Goal: Communication & Community: Answer question/provide support

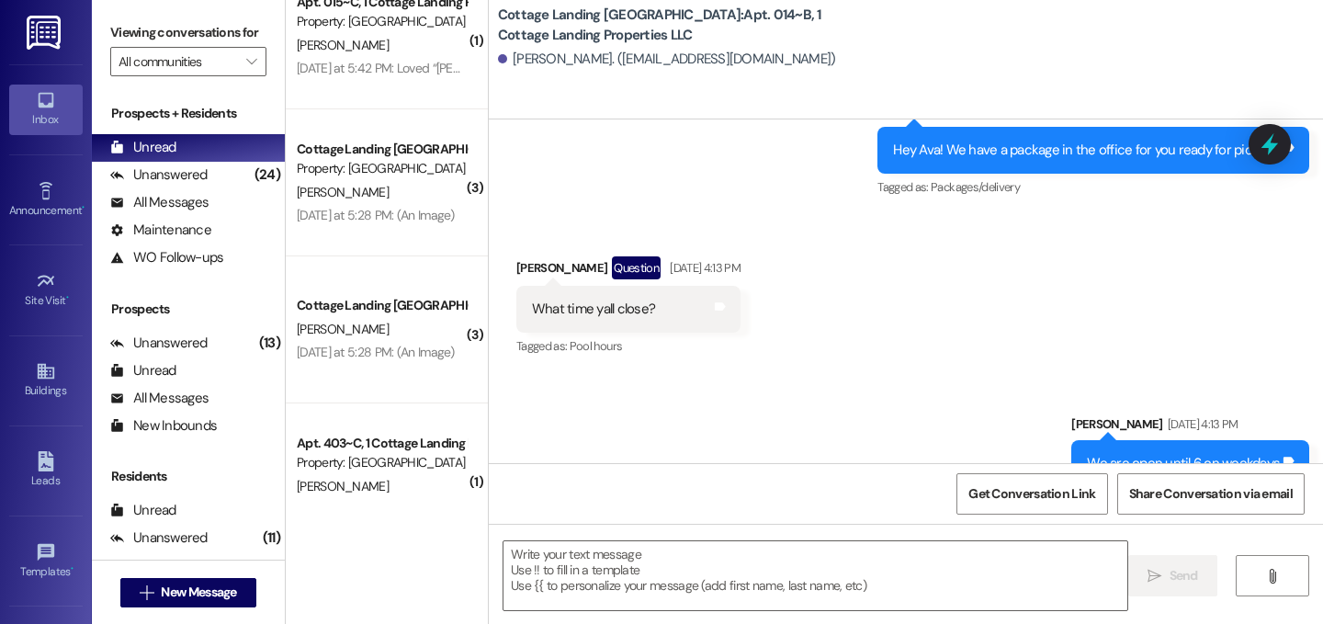
scroll to position [389, 0]
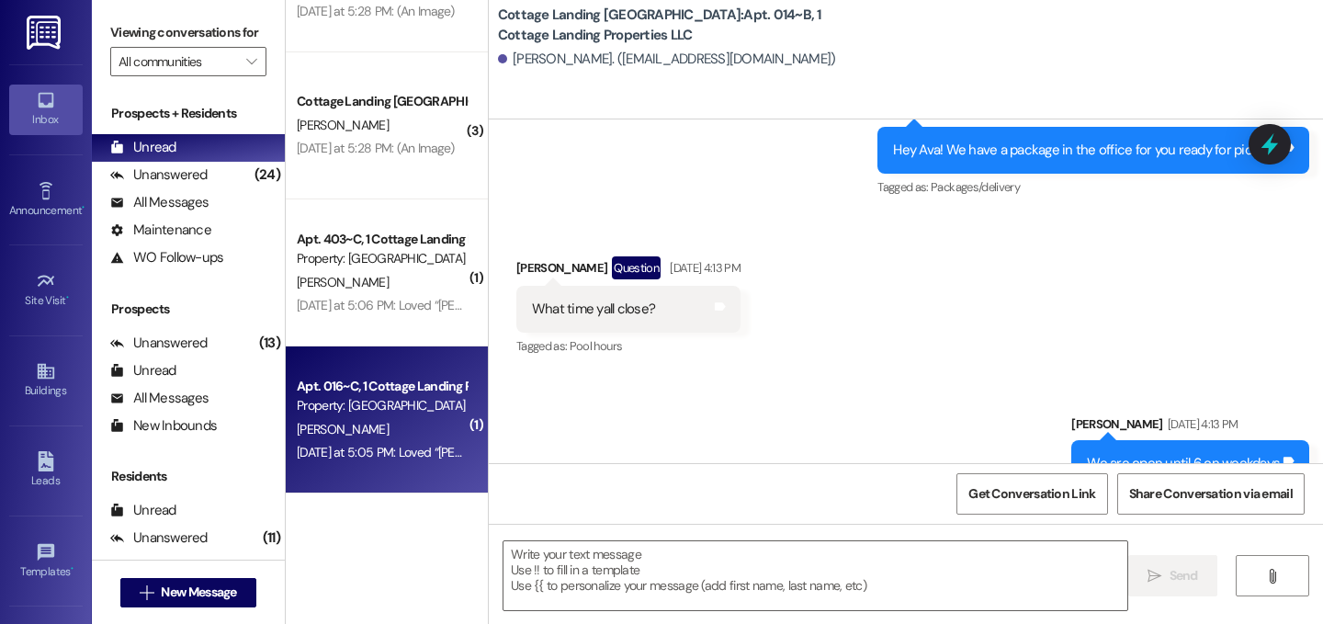
click at [398, 441] on div "Yesterday at 5:05 PM: Loved “Anna Jurich (Cottage Landing Lafayette): ATTENTION…" at bounding box center [382, 452] width 174 height 23
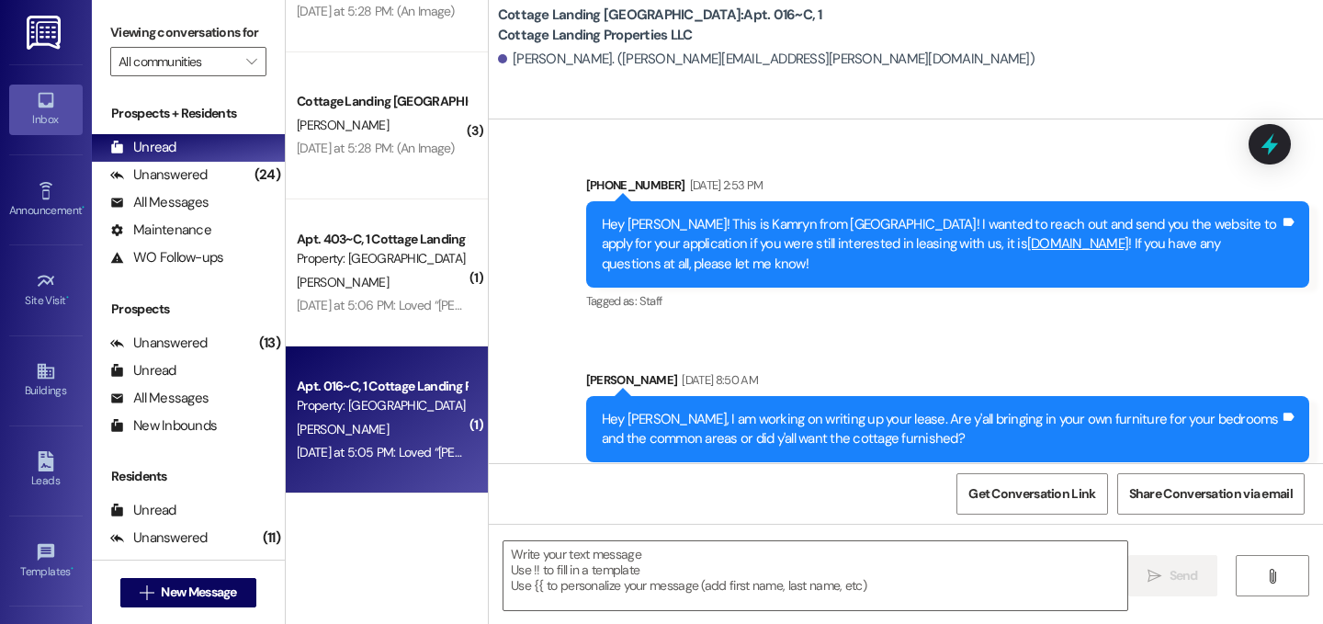
scroll to position [60909, 0]
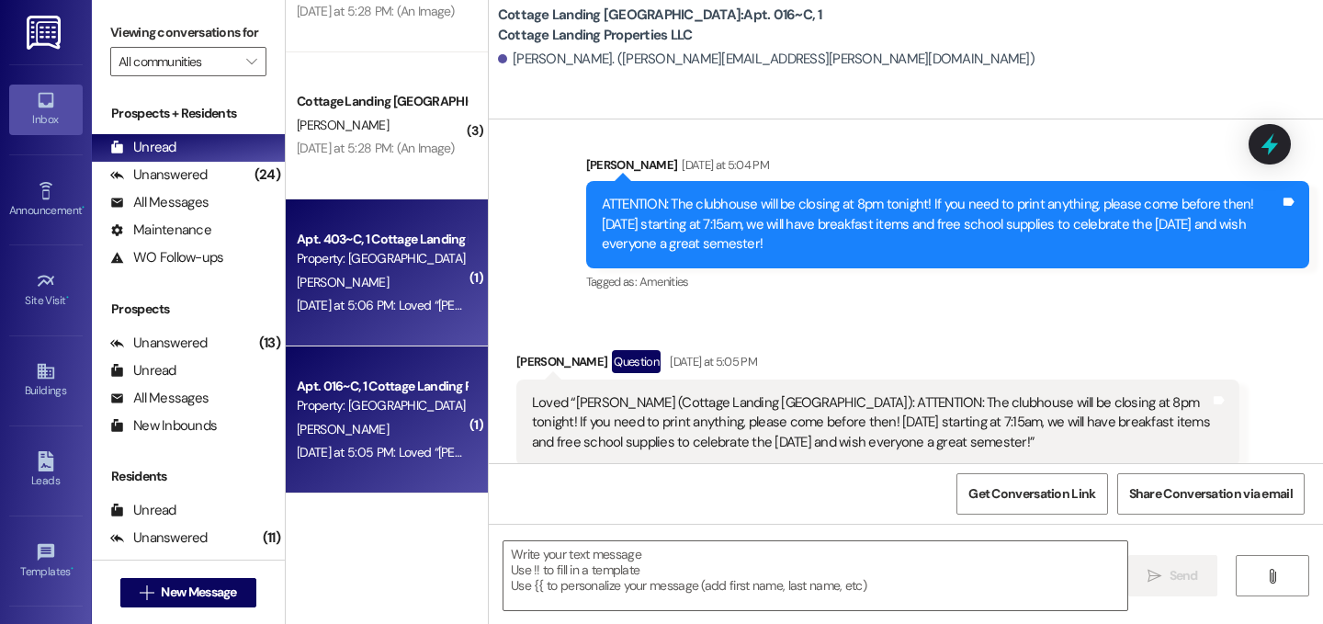
click at [413, 306] on div "Yesterday at 5:06 PM: Loved “Anna Jurich (Cottage Landing Lafayette): ATTENTION…" at bounding box center [1157, 305] width 1720 height 17
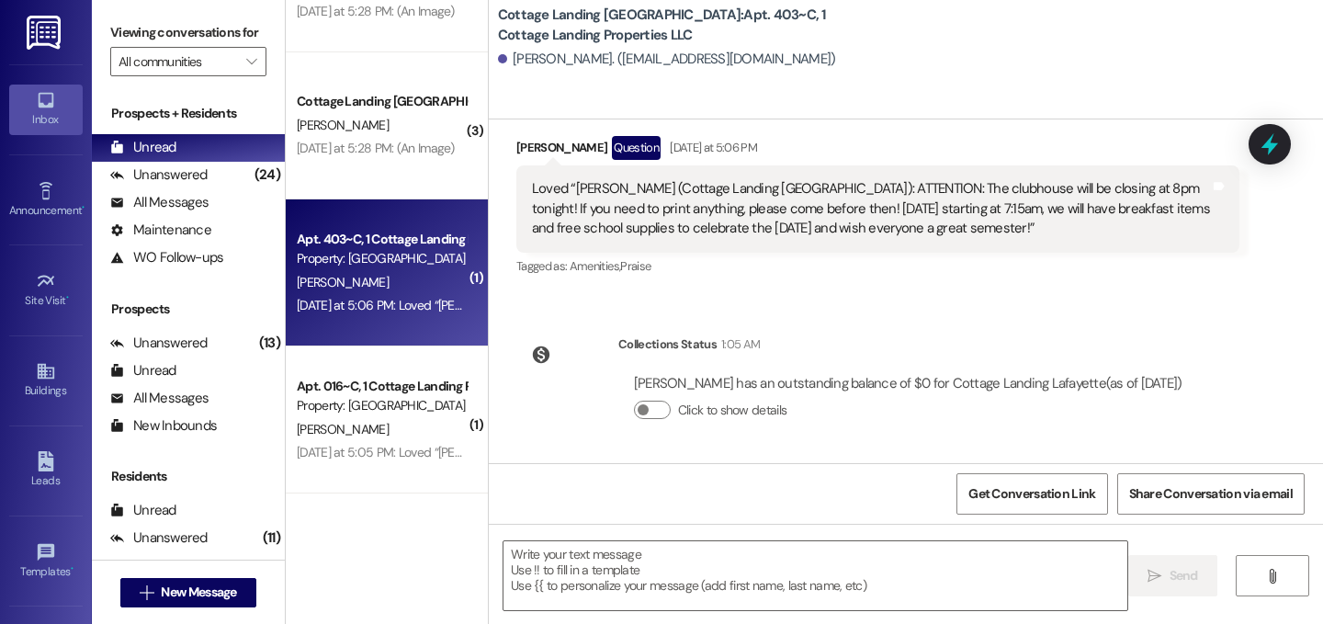
scroll to position [3695, 0]
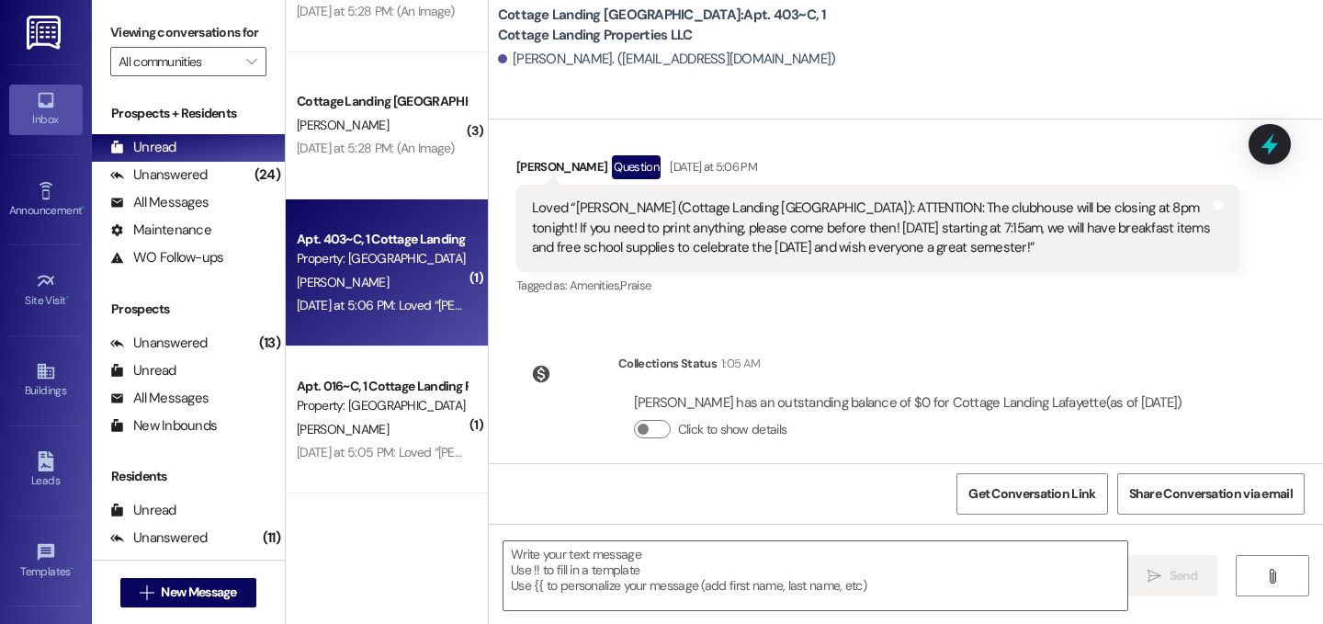
click at [297, 243] on div "Apt. 403~C, 1 Cottage Landing Properties LLC" at bounding box center [382, 239] width 170 height 19
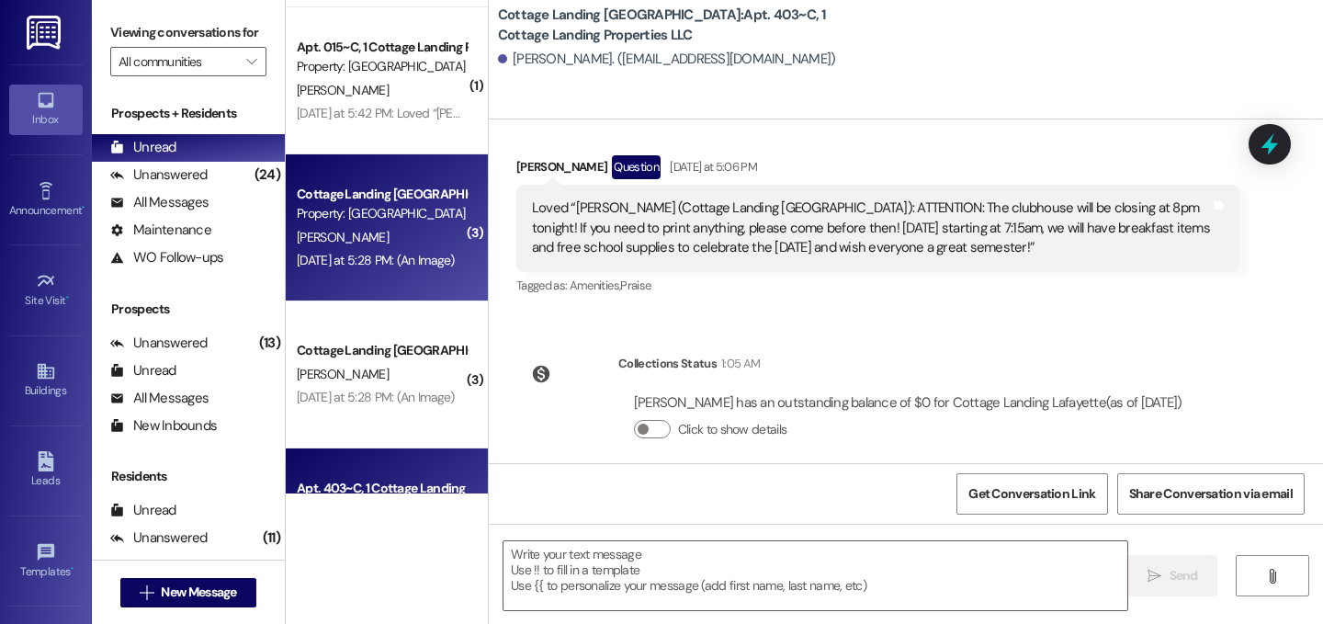
scroll to position [124, 0]
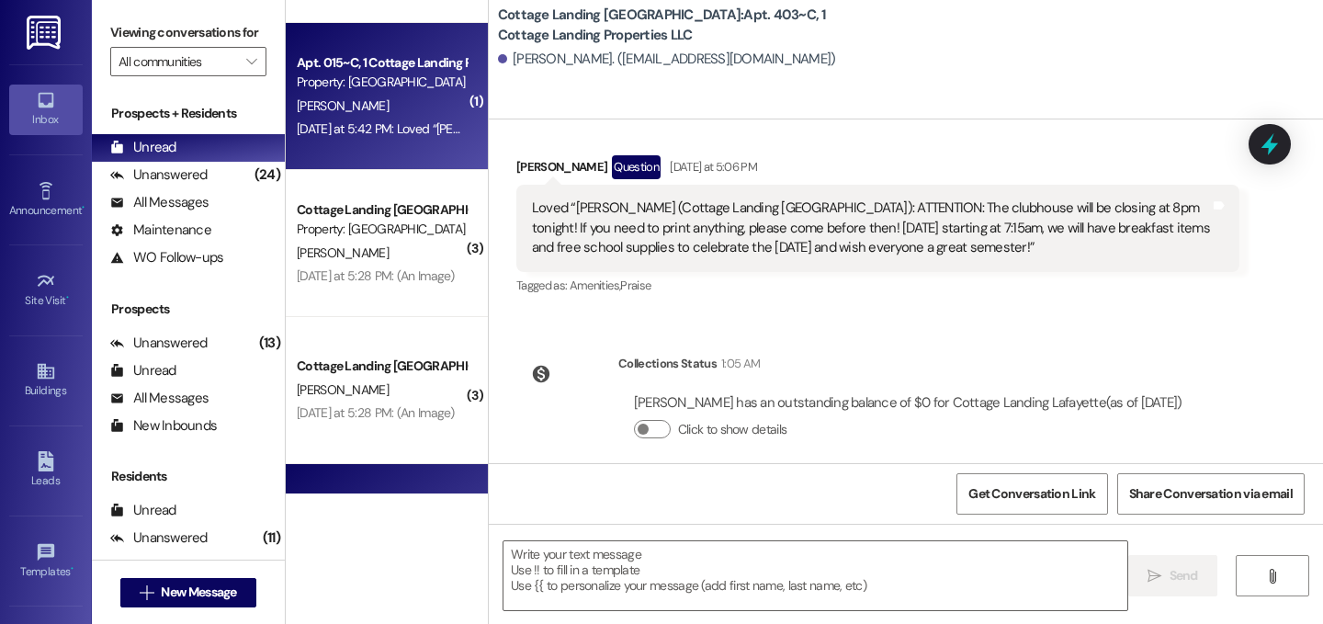
click at [426, 120] on div "Yesterday at 5:42 PM: Loved “Anna Jurich (Cottage Landing Lafayette): ATTENTION…" at bounding box center [1156, 128] width 1718 height 17
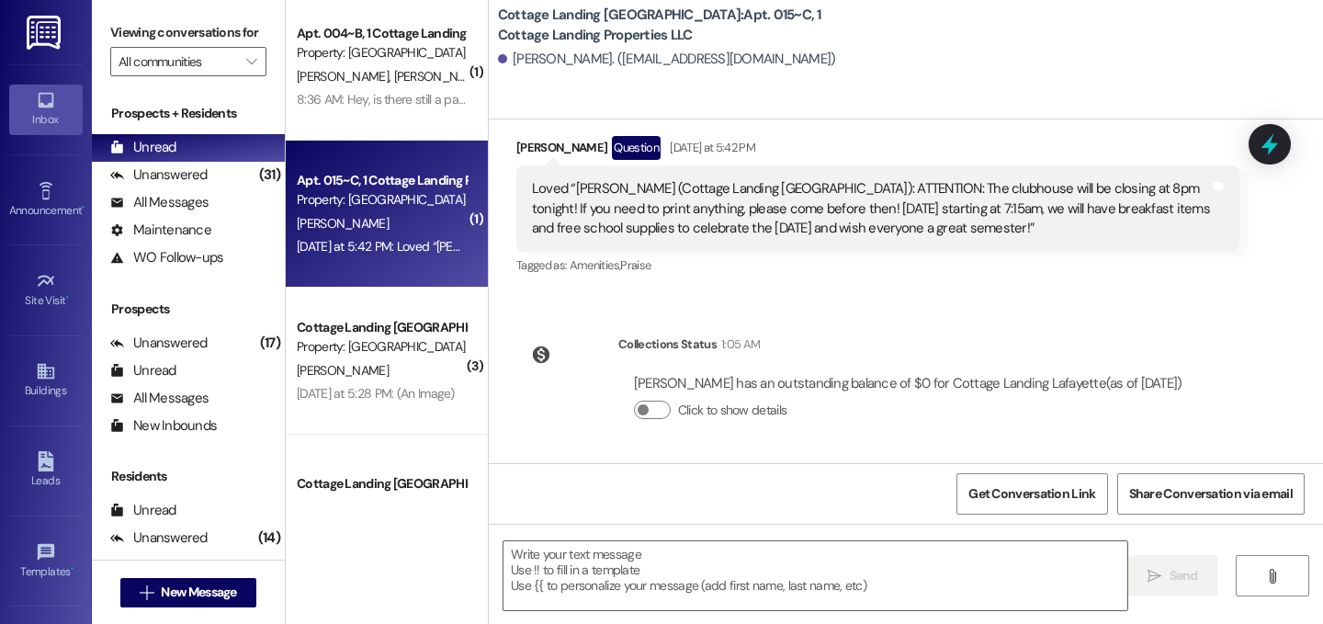
scroll to position [0, 0]
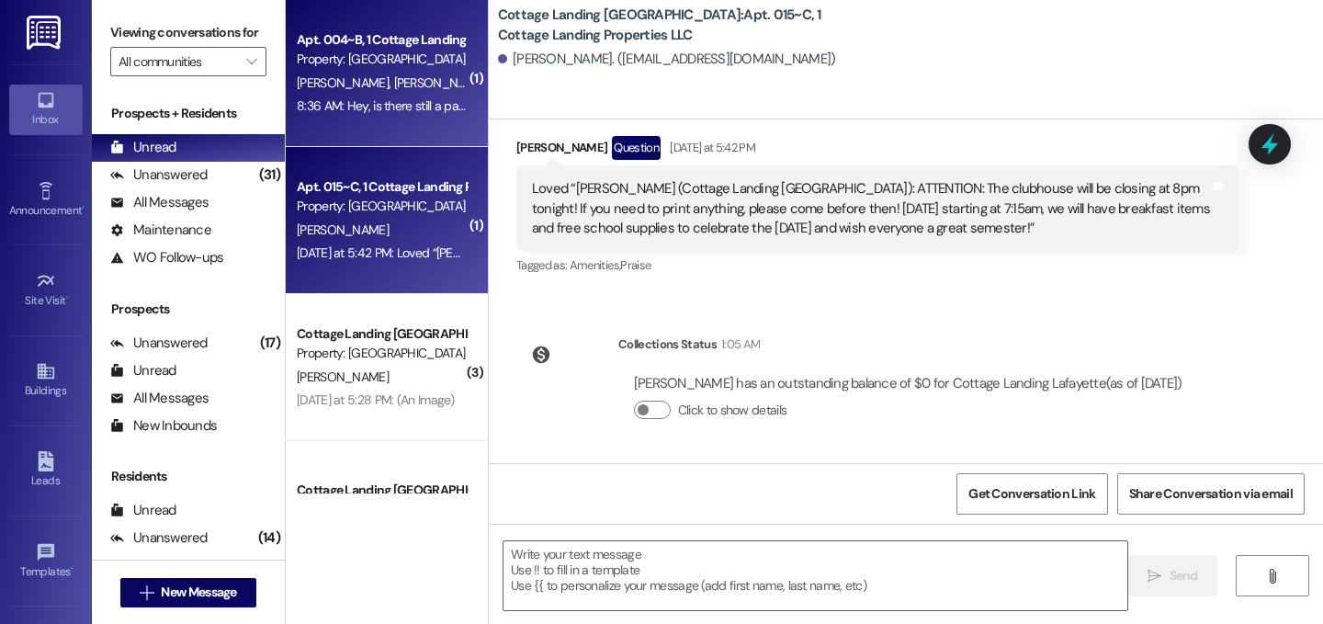
click at [491, 88] on span "G. Blackmon" at bounding box center [539, 82] width 97 height 17
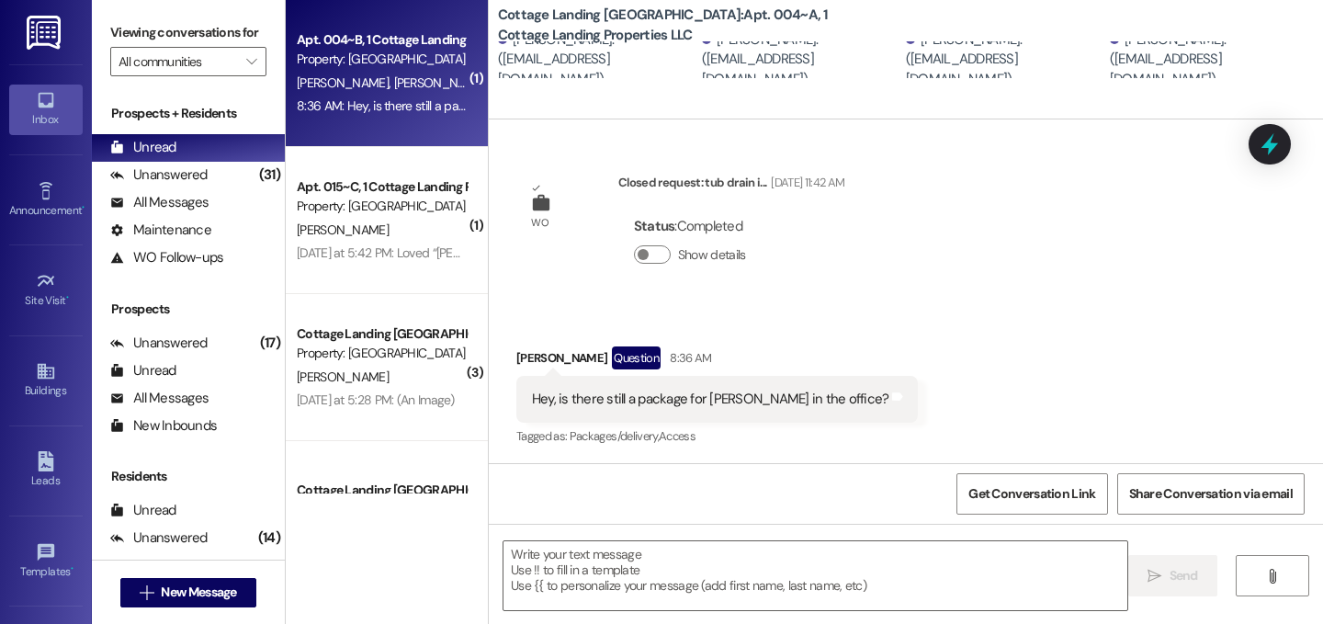
scroll to position [1514, 0]
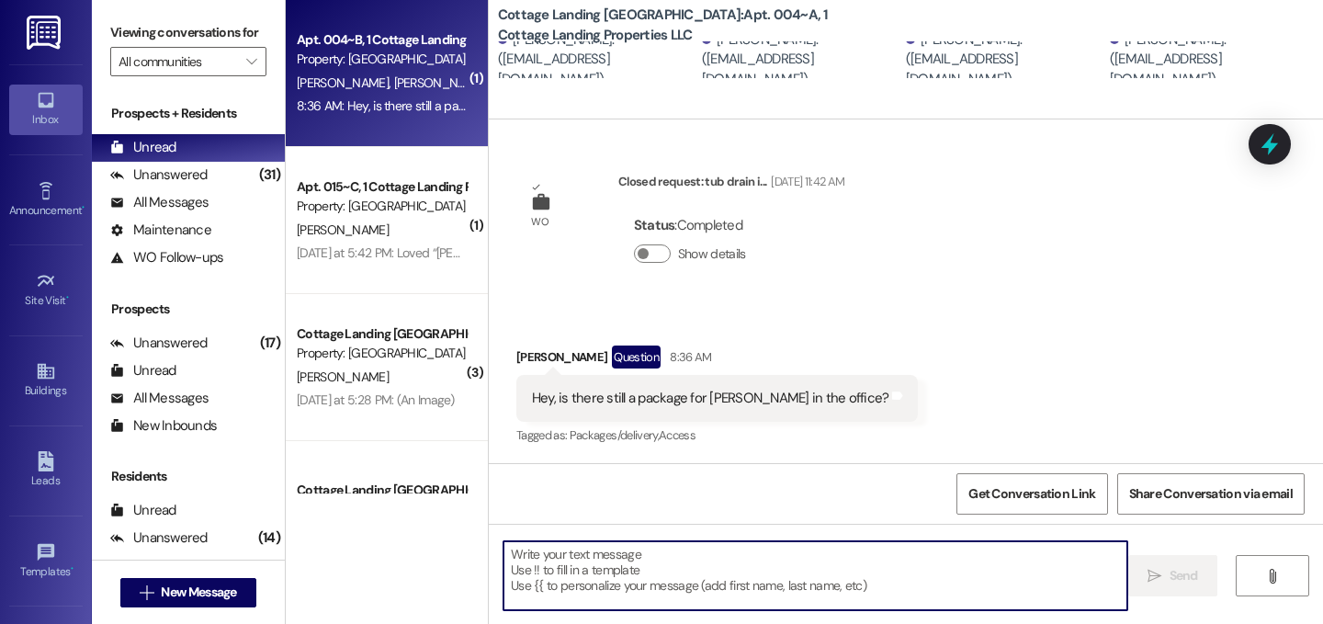
click at [785, 571] on textarea at bounding box center [815, 575] width 624 height 69
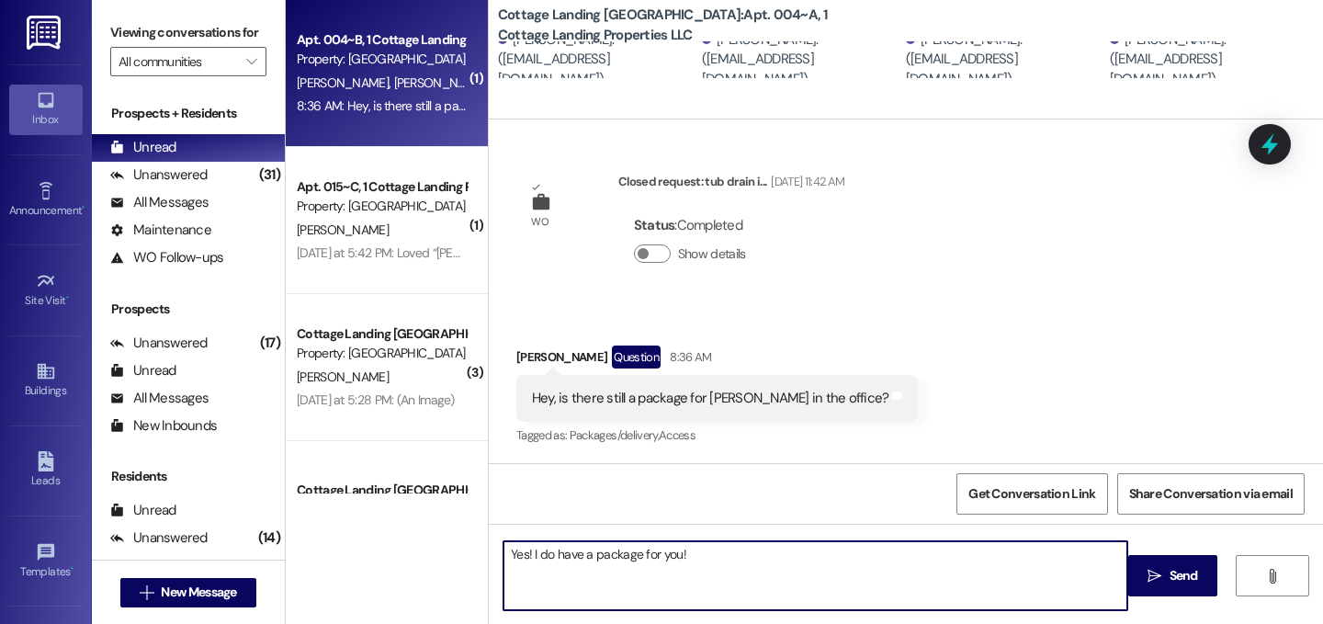
type textarea "Yes! I do have a package for you!"
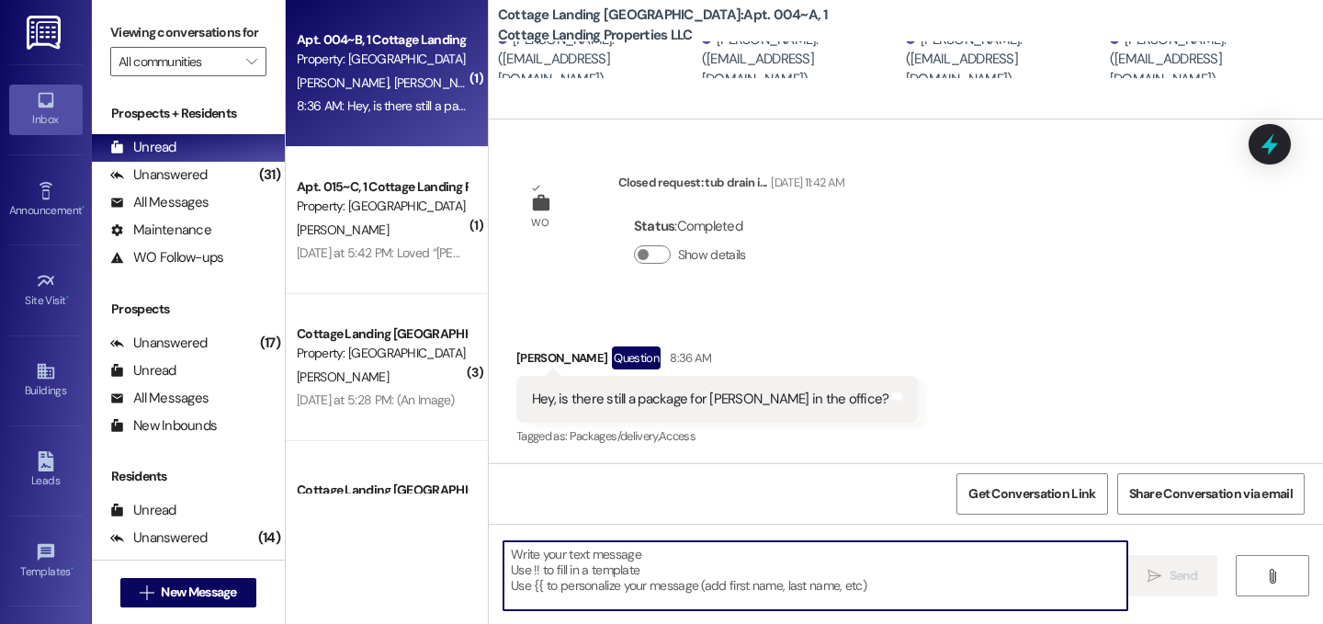
scroll to position [1642, 0]
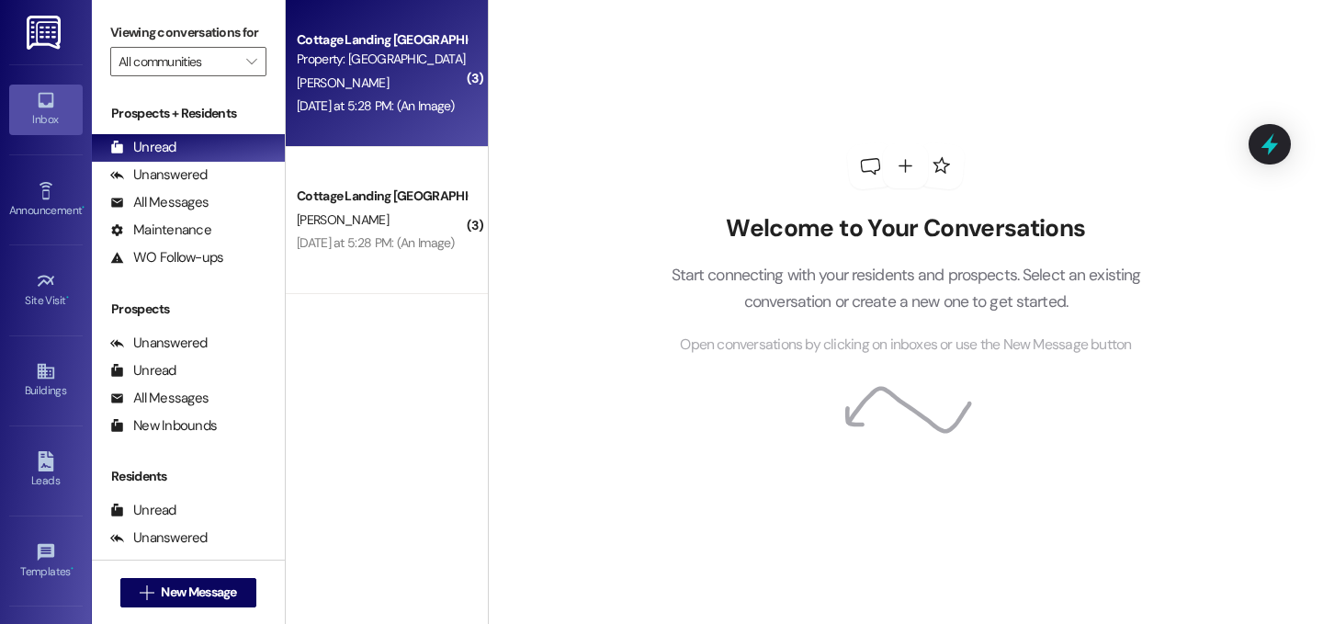
click at [410, 96] on div "[DATE] at 5:28 PM: (An Image) [DATE] at 5:28 PM: (An Image)" at bounding box center [382, 106] width 174 height 23
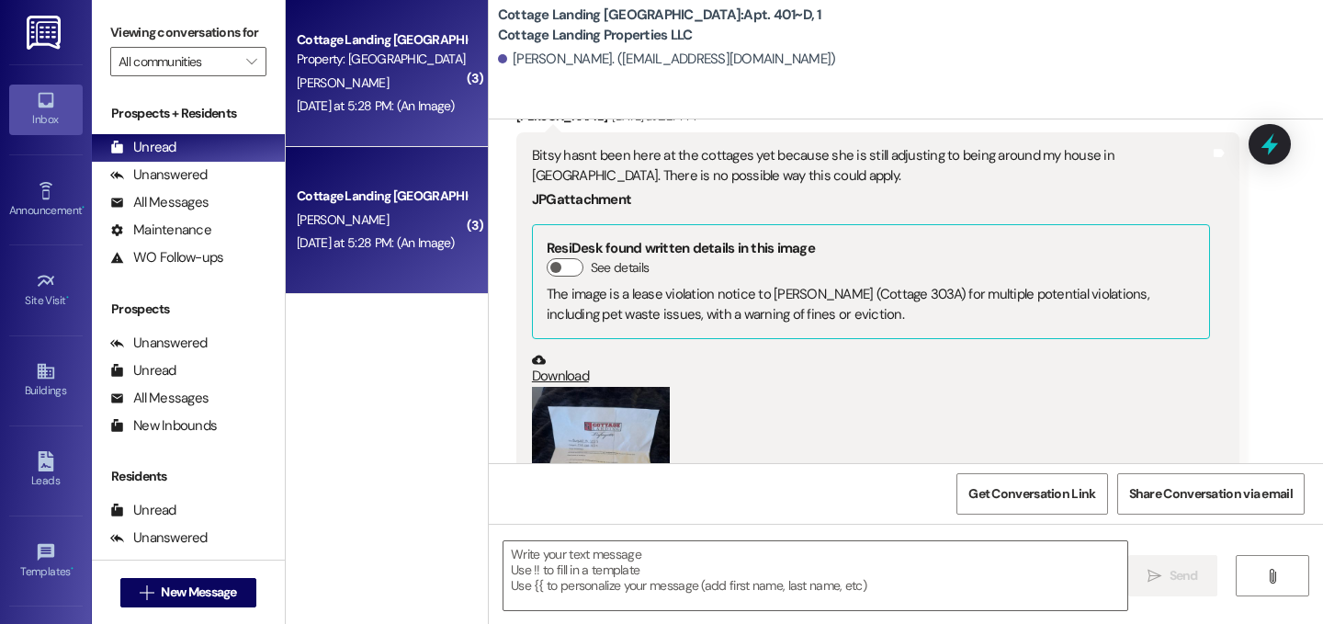
scroll to position [27215, 0]
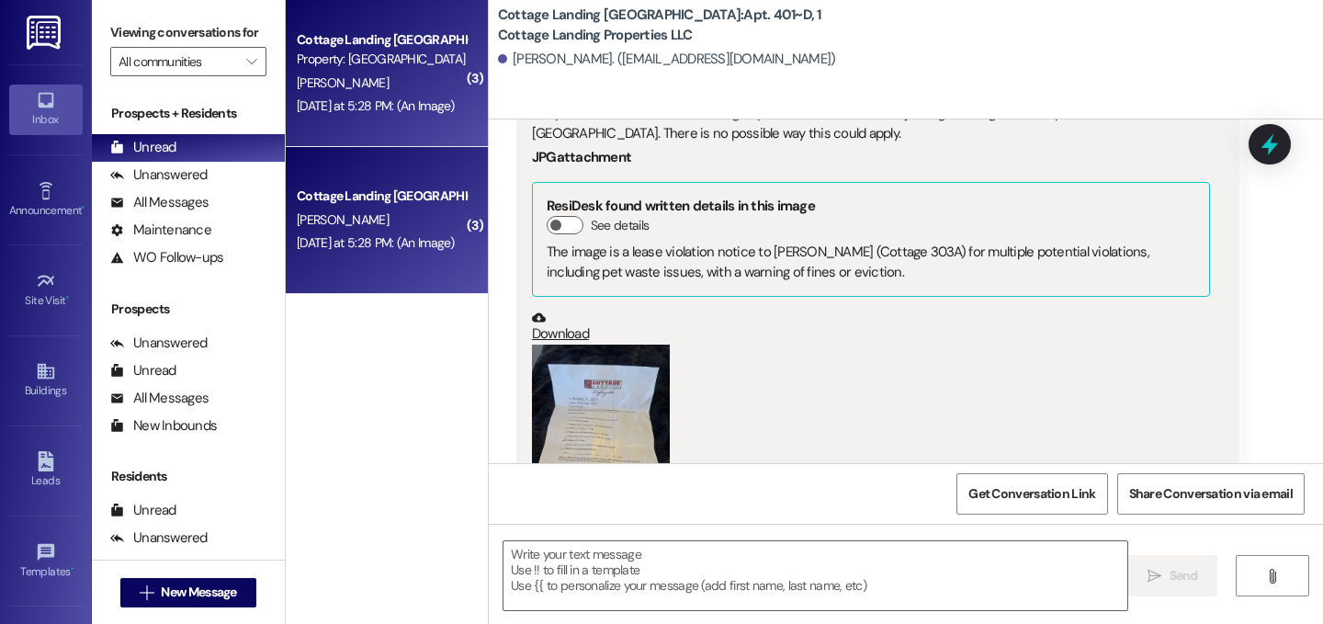
click at [562, 310] on link "Download" at bounding box center [871, 326] width 678 height 32
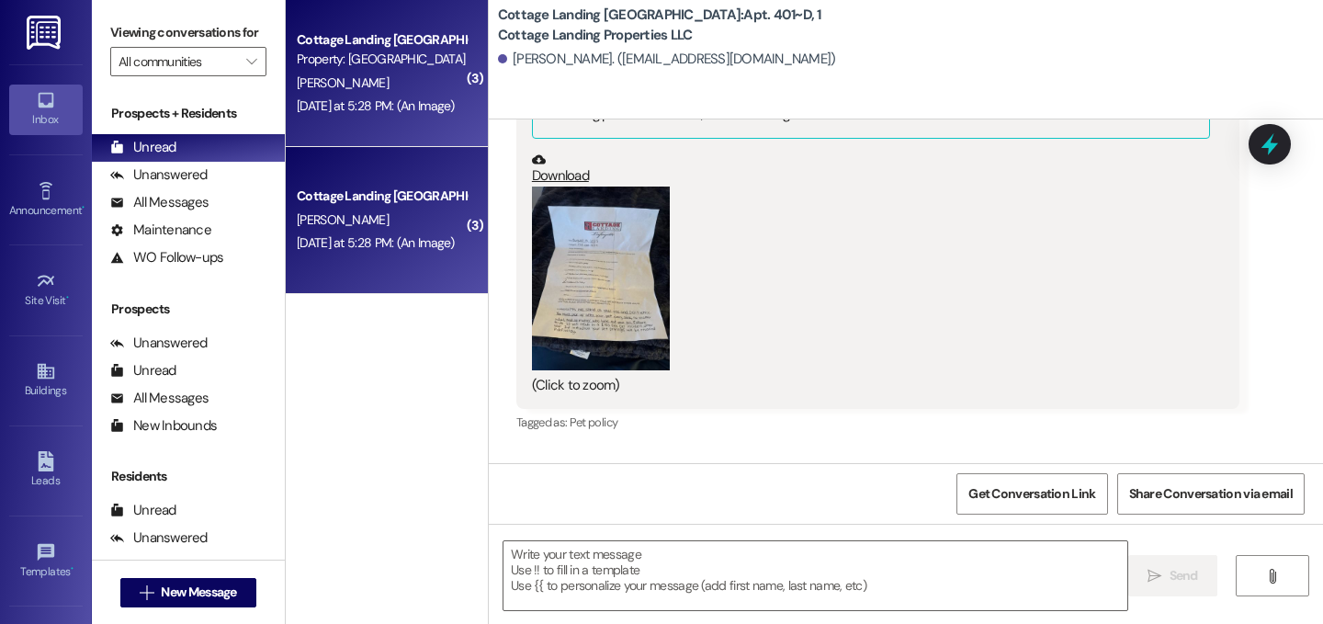
scroll to position [27375, 0]
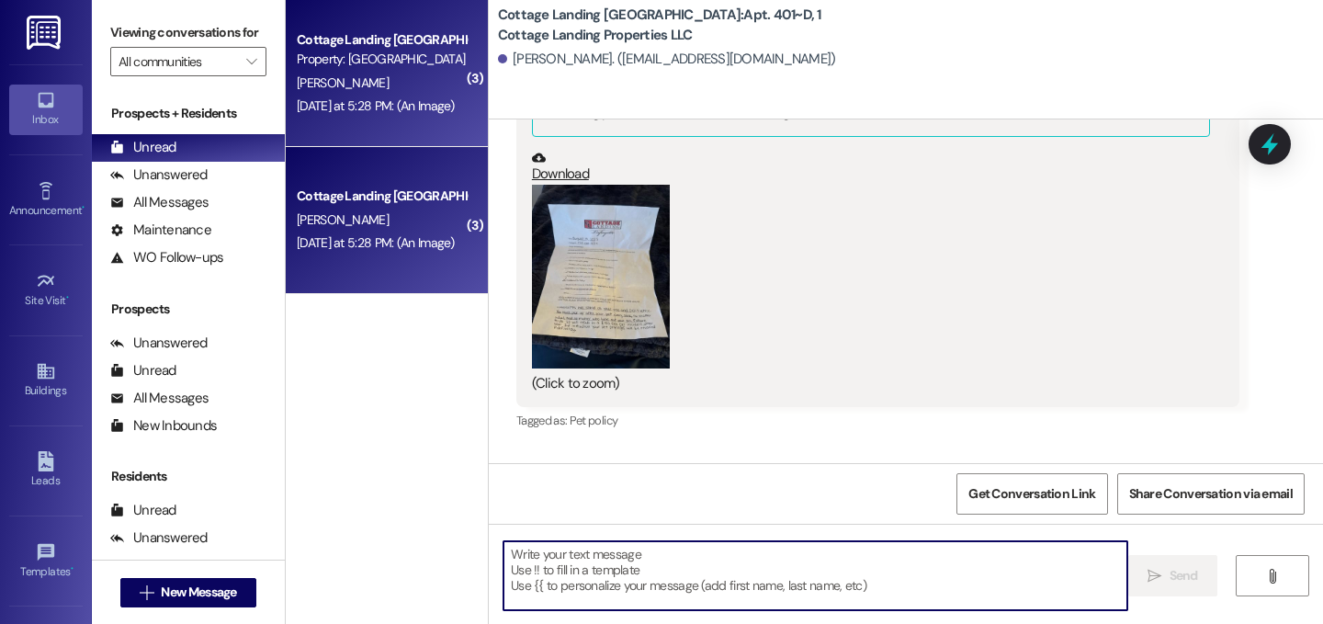
click at [678, 564] on textarea at bounding box center [815, 575] width 624 height 69
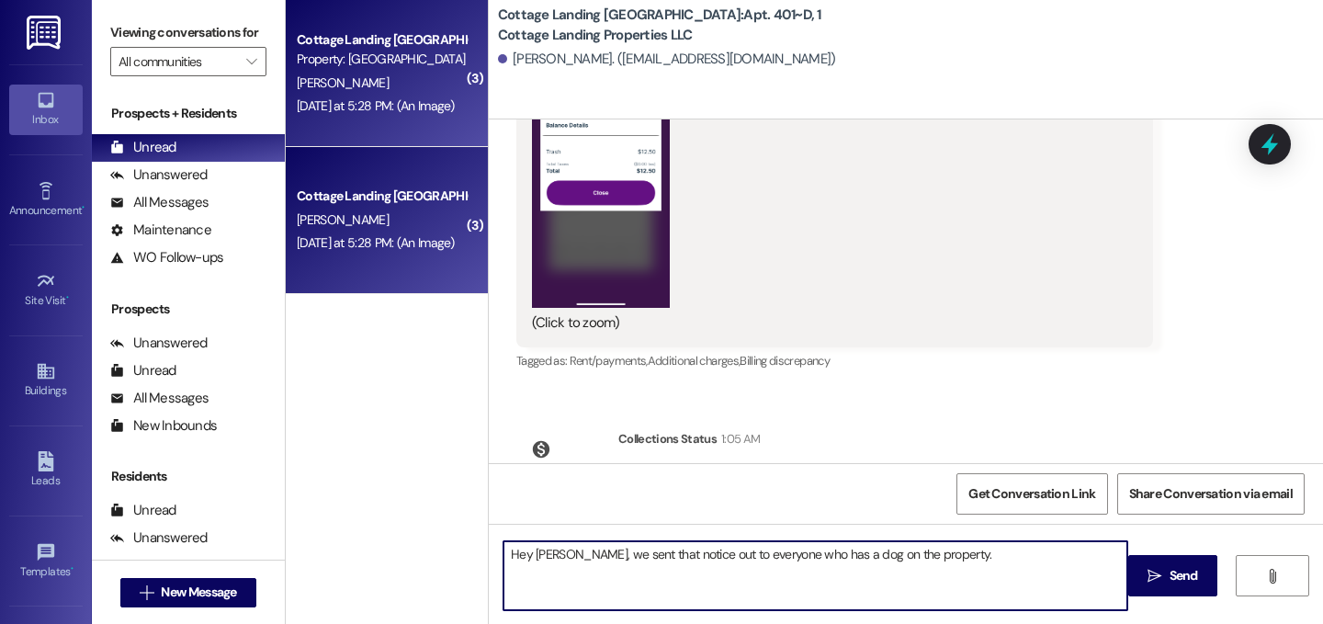
scroll to position [28232, 0]
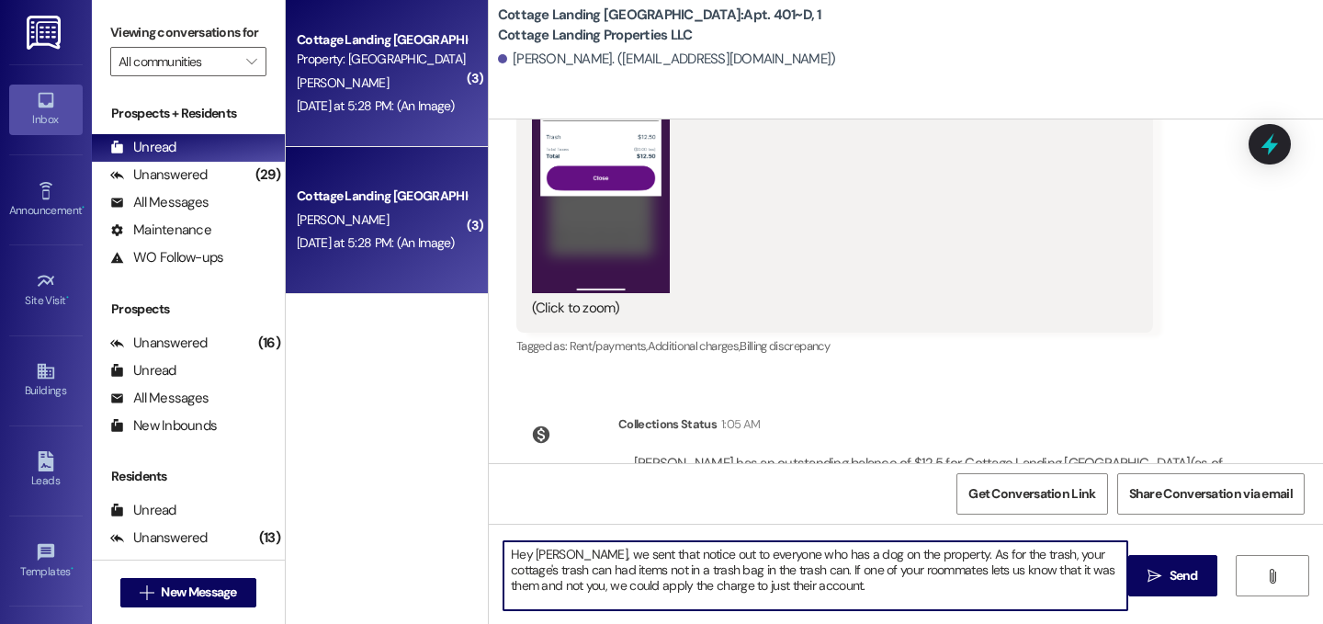
click at [897, 570] on textarea "Hey Mia, we sent that notice out to everyone who has a dog on the property. As …" at bounding box center [815, 575] width 624 height 69
click at [783, 572] on textarea "Hey Mia, we sent that notice out to everyone who has a dog on the property. As …" at bounding box center [815, 575] width 624 height 69
click at [782, 571] on textarea "Hey Mia, we sent that notice out to everyone who has a dog on the property. As …" at bounding box center [815, 575] width 624 height 69
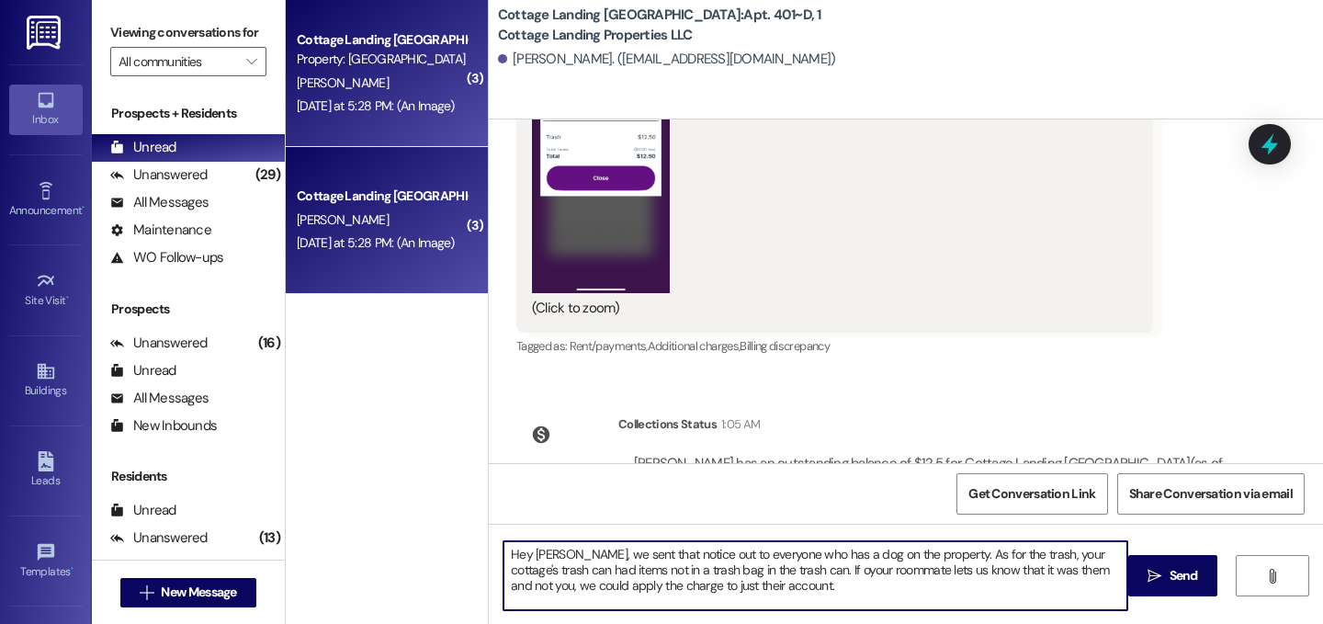
type textarea "Hey [PERSON_NAME], we sent that notice out to everyone who has a dog on the pro…"
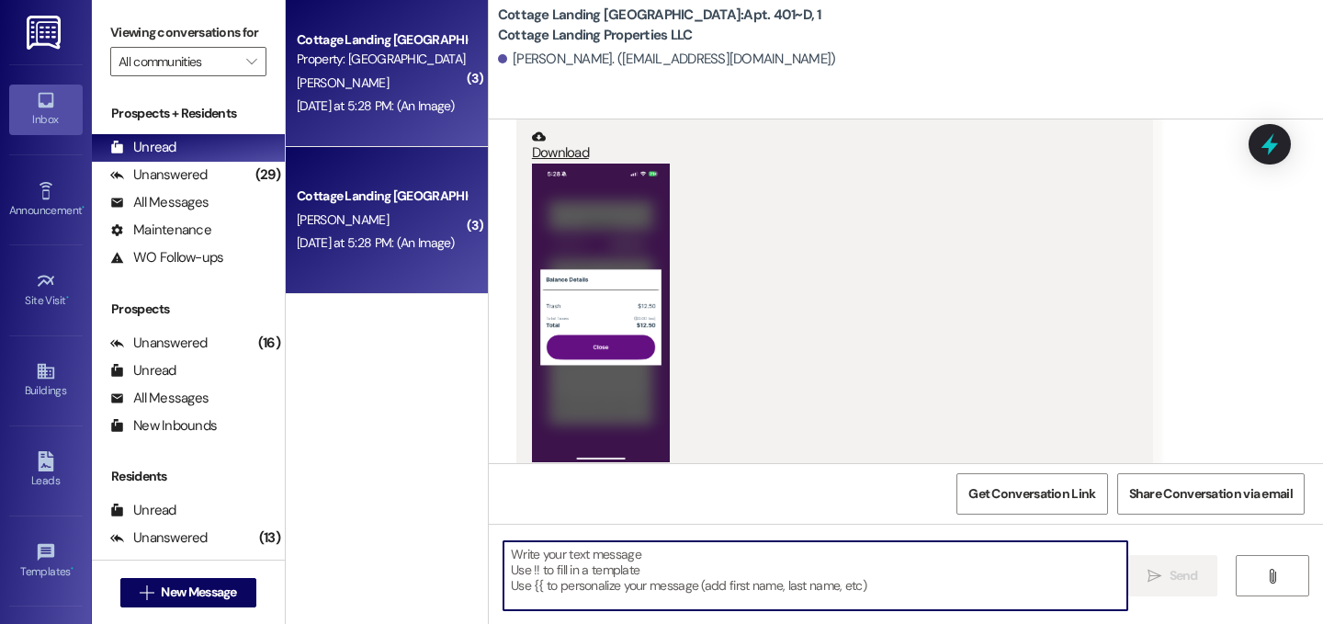
scroll to position [28400, 0]
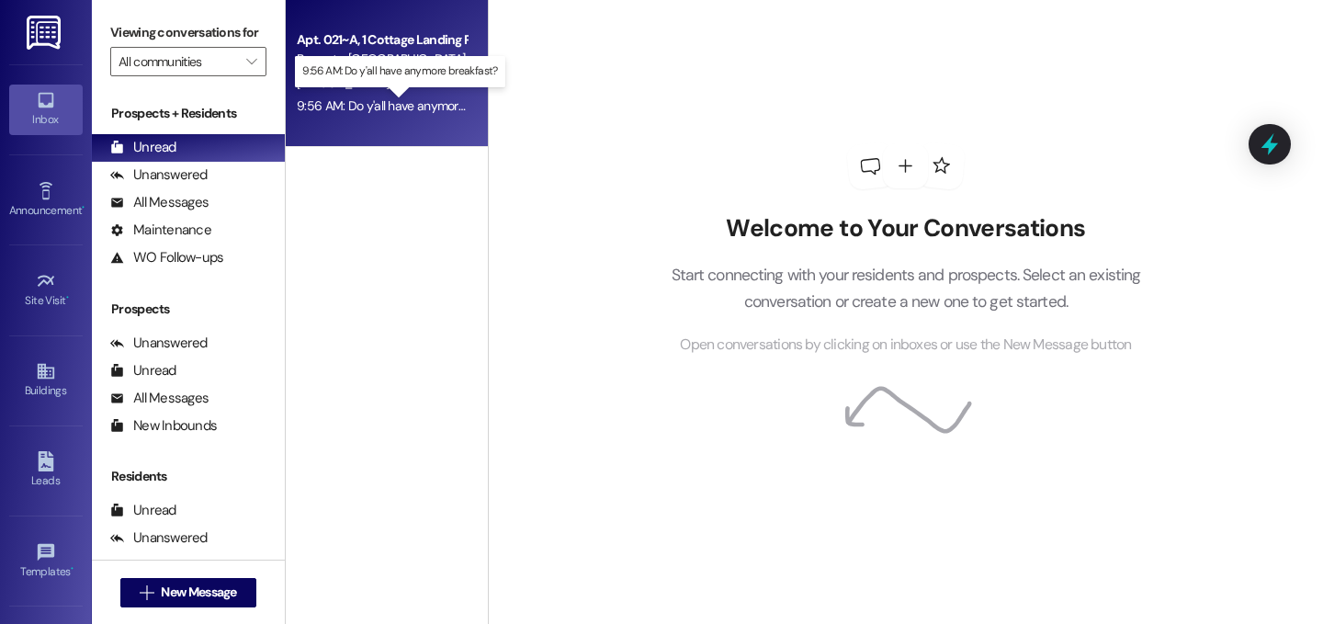
click at [356, 108] on div "9:56 AM: Do y'all have anymore breakfast? 9:56 AM: Do y'all have anymore breakf…" at bounding box center [411, 105] width 228 height 17
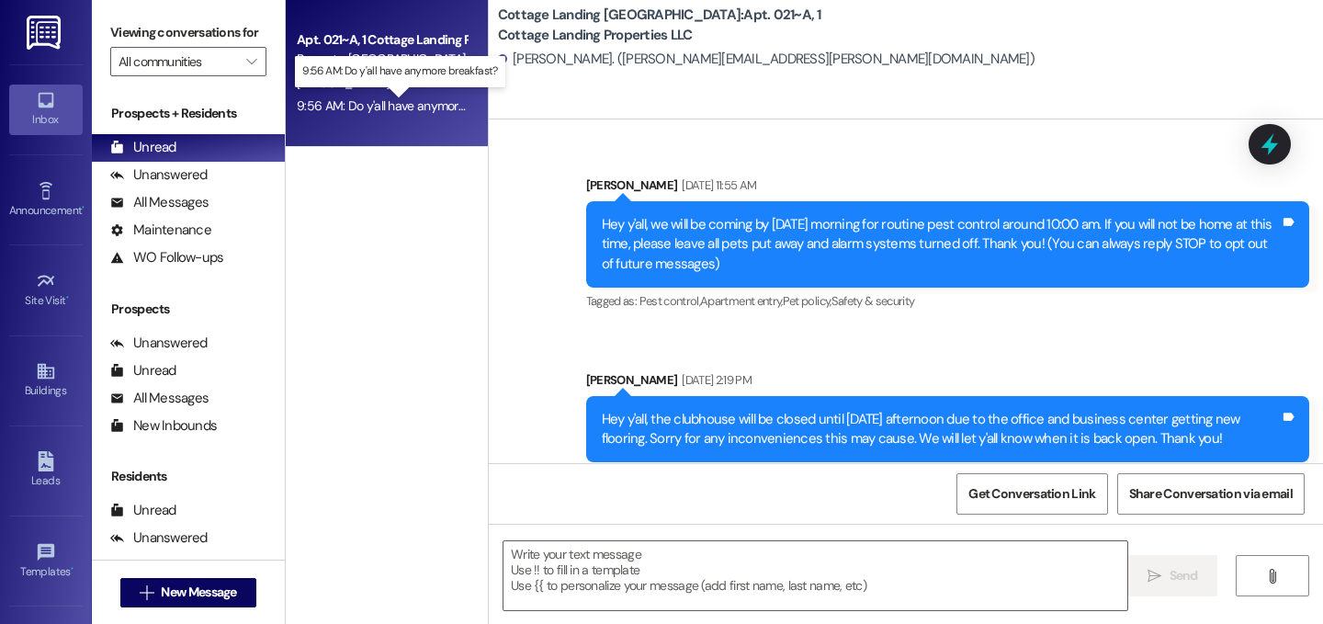
scroll to position [28530, 0]
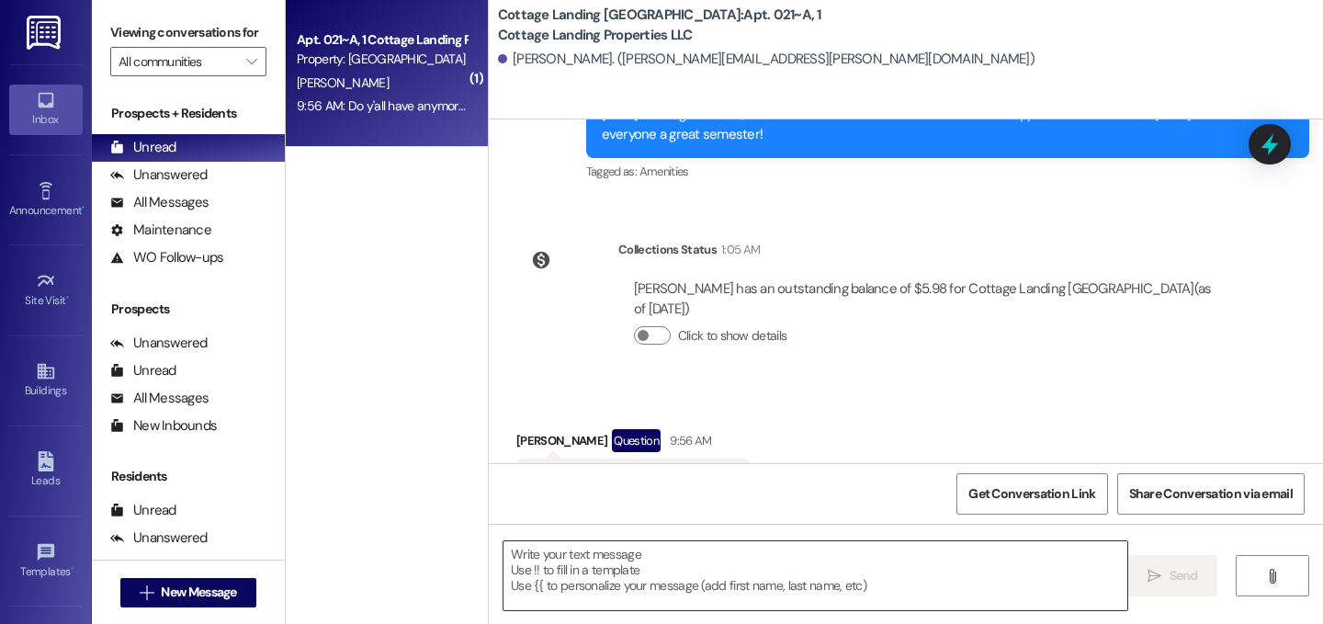
click at [928, 585] on textarea at bounding box center [815, 575] width 624 height 69
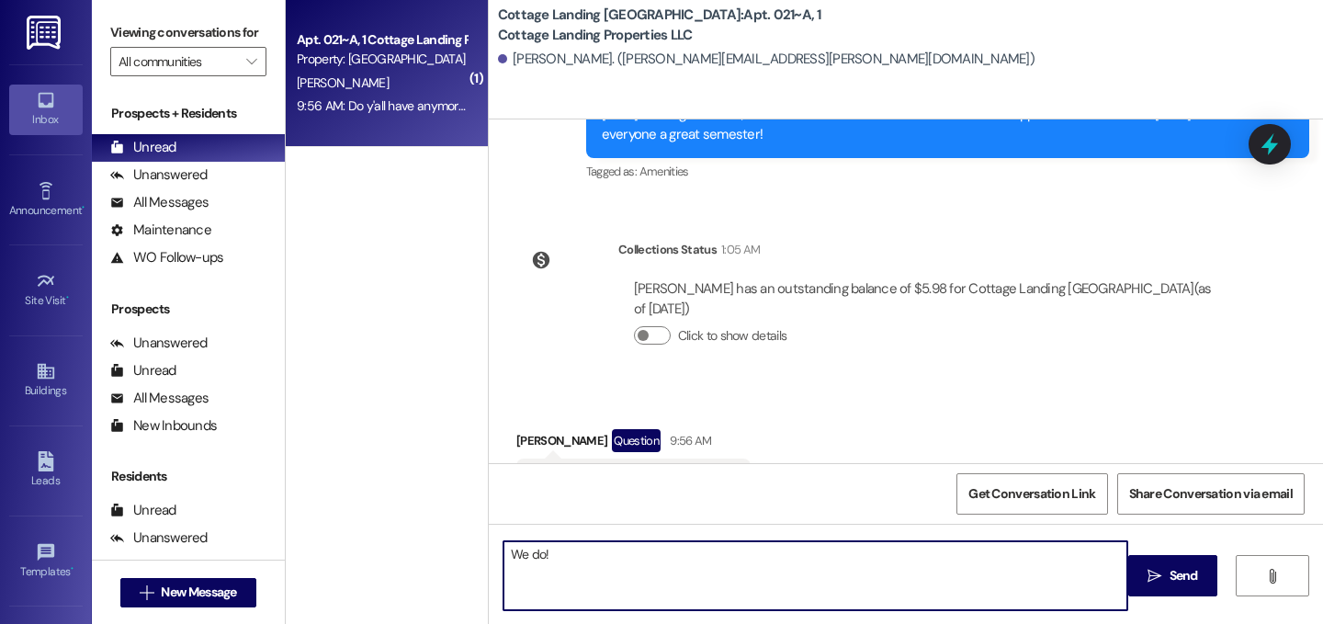
type textarea "We do!"
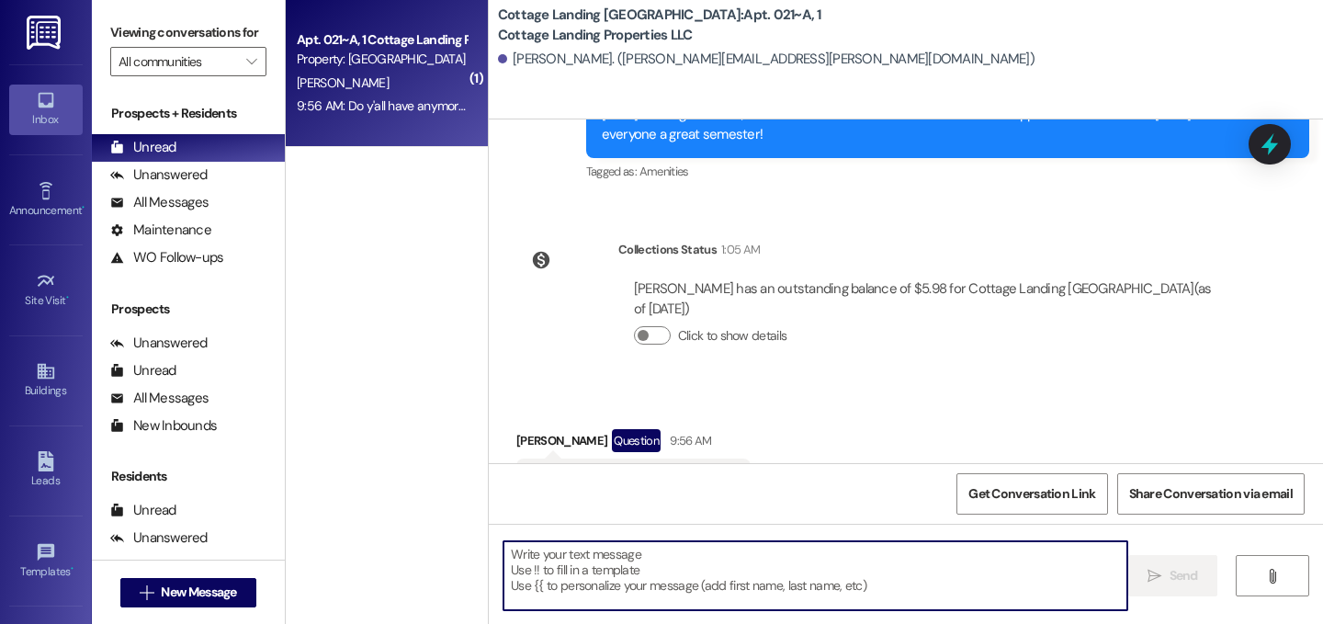
scroll to position [28529, 0]
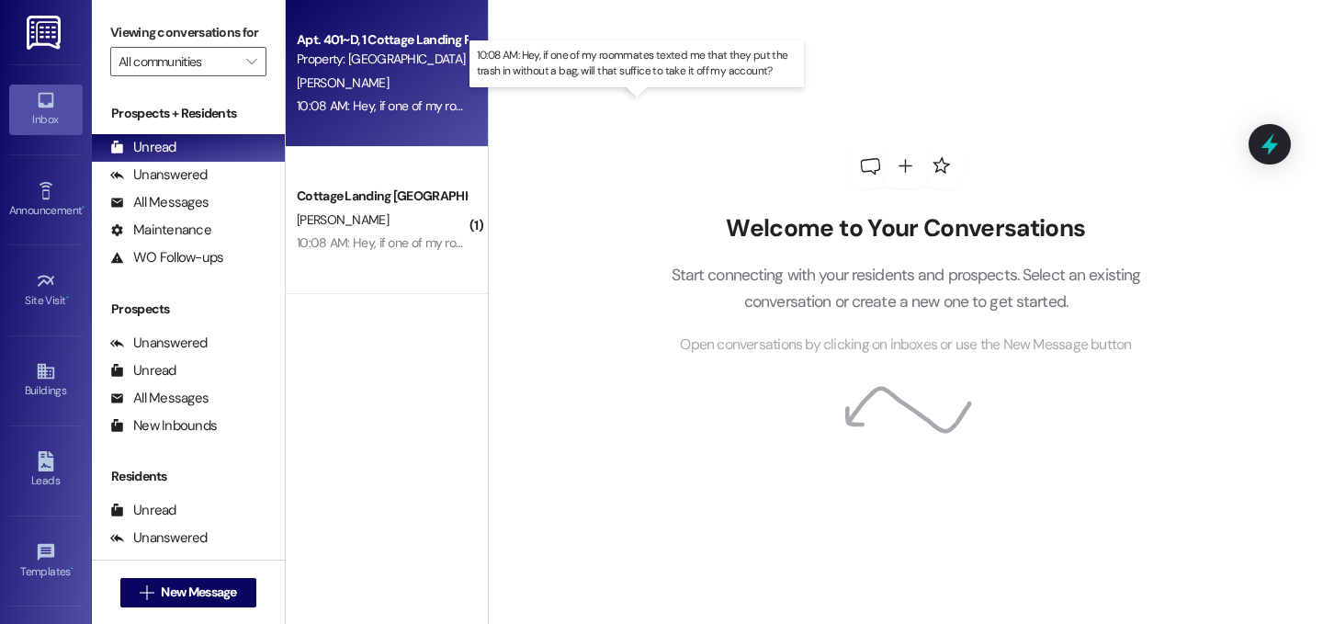
click at [435, 100] on div "10:08 AM: Hey, if one of my roommates texted me that they put the trash in with…" at bounding box center [648, 105] width 702 height 17
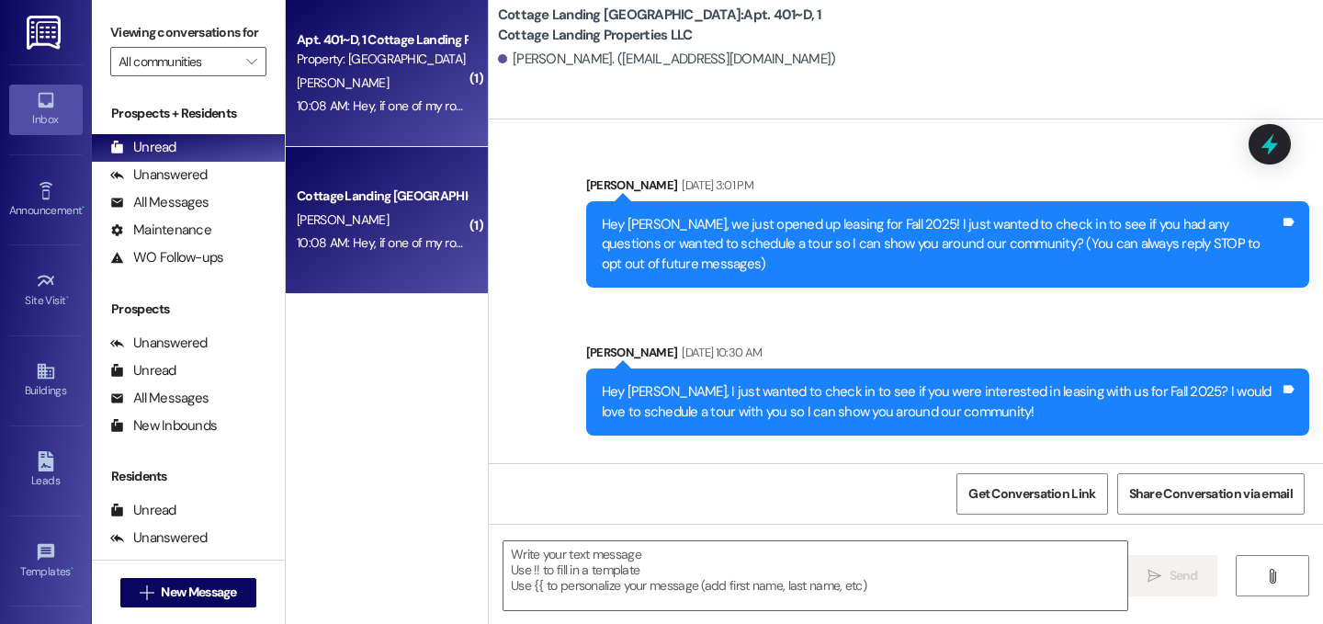
scroll to position [28605, 0]
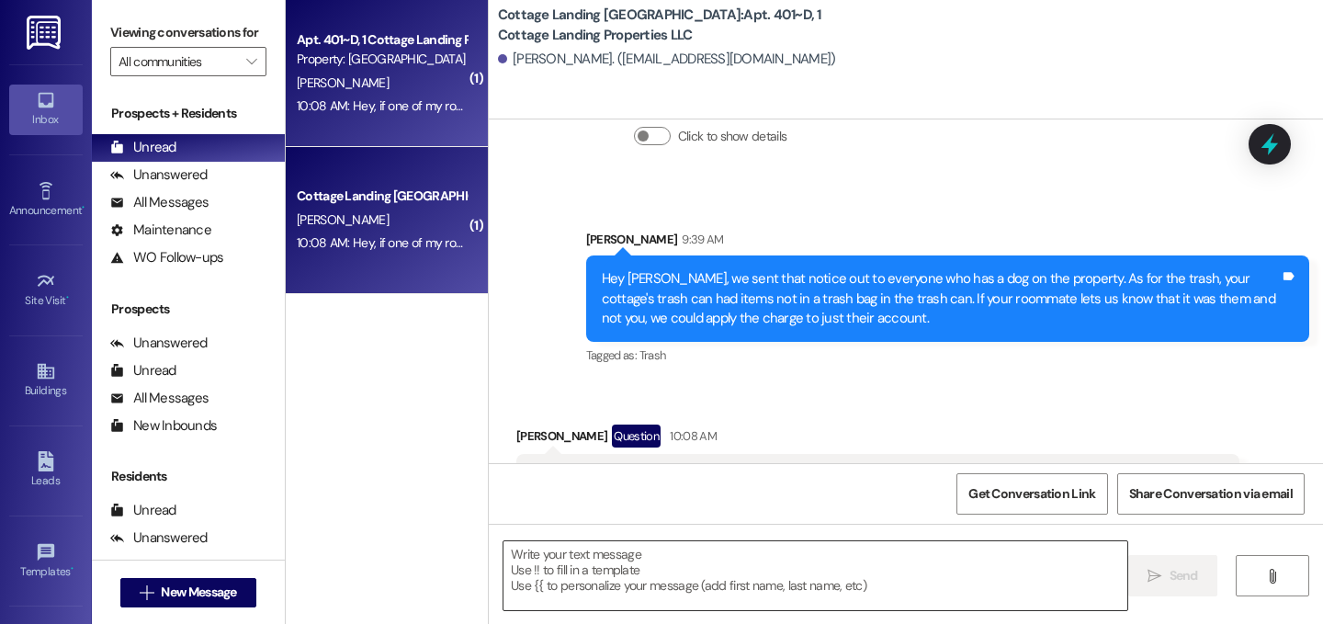
click at [882, 570] on textarea at bounding box center [815, 575] width 624 height 69
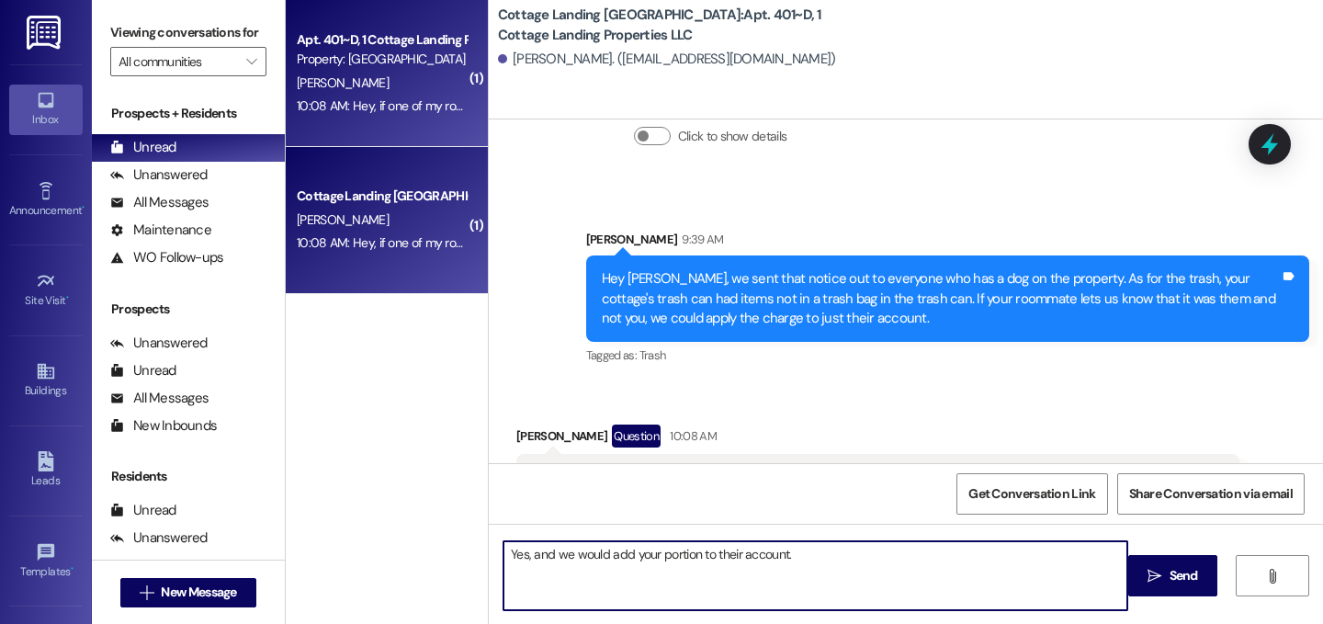
type textarea "Yes, and we would add your portion to their account."
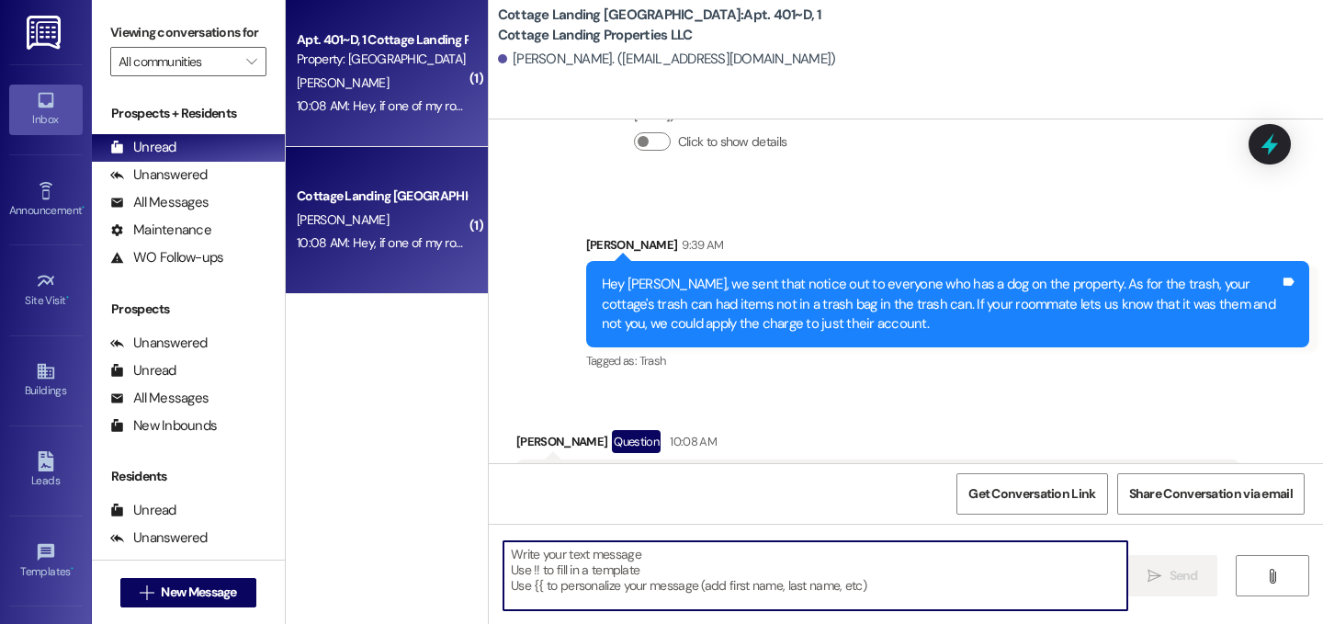
scroll to position [28733, 0]
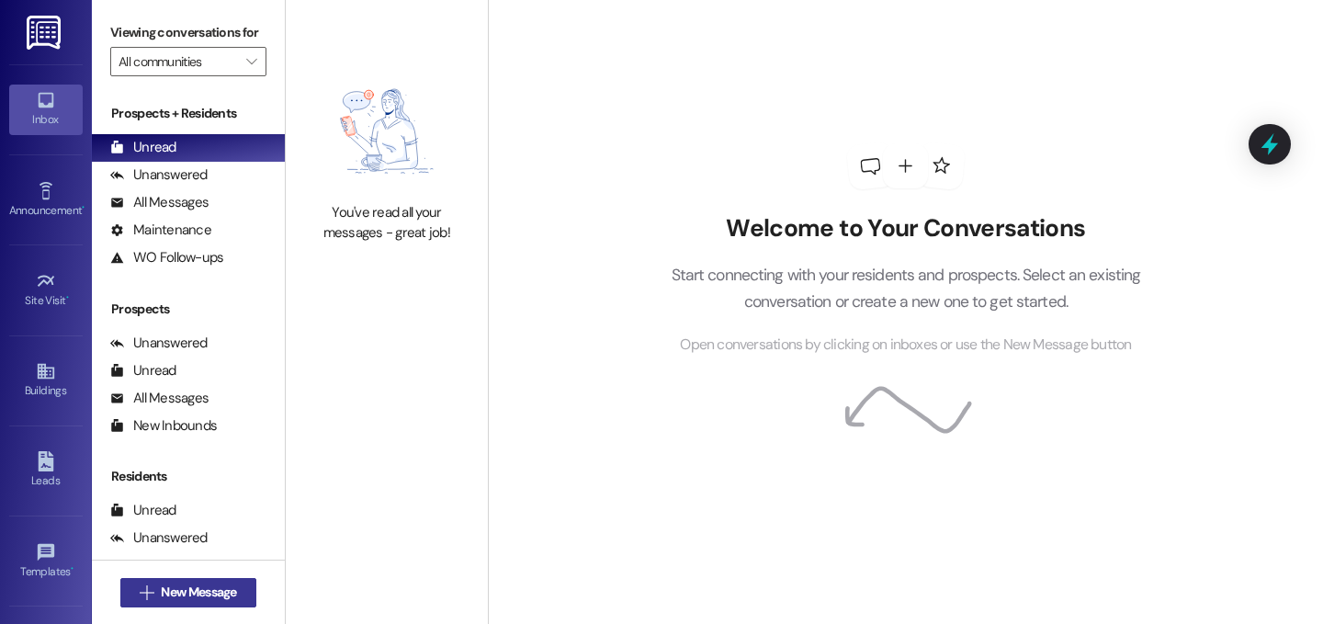
click at [180, 586] on span "New Message" at bounding box center [198, 591] width 75 height 19
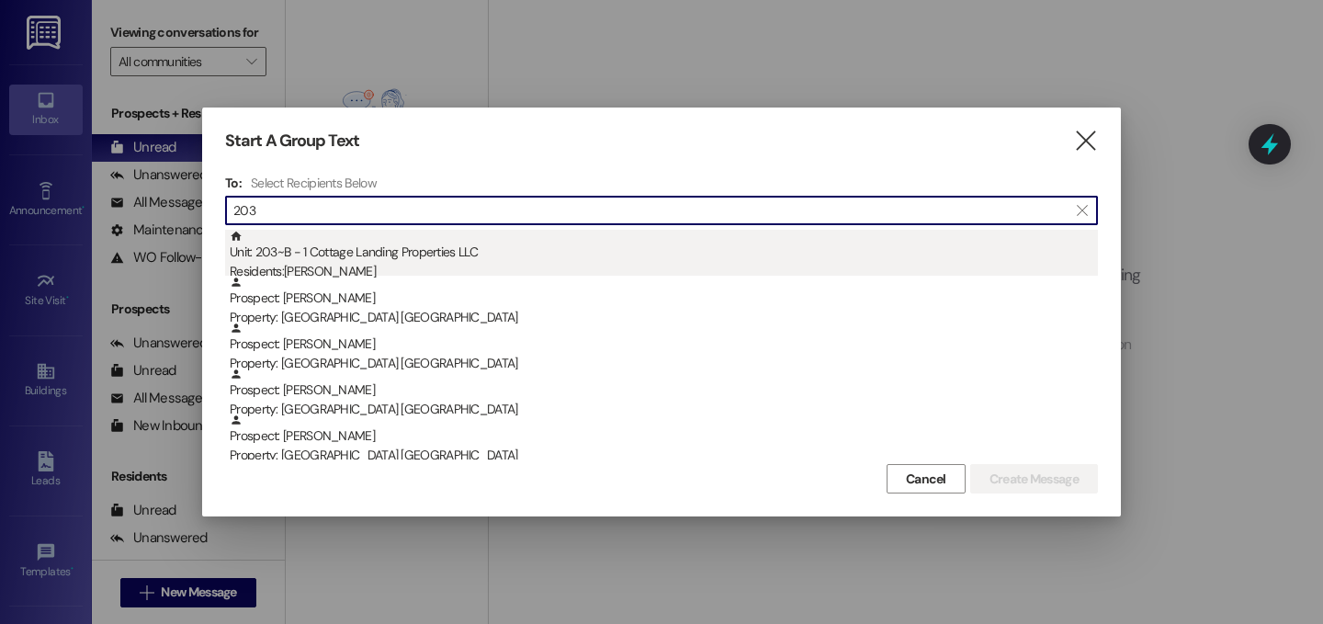
type input "203"
click at [299, 258] on div "Unit: 203~B - 1 Cottage Landing Properties LLC Residents: [PERSON_NAME]" at bounding box center [664, 256] width 868 height 52
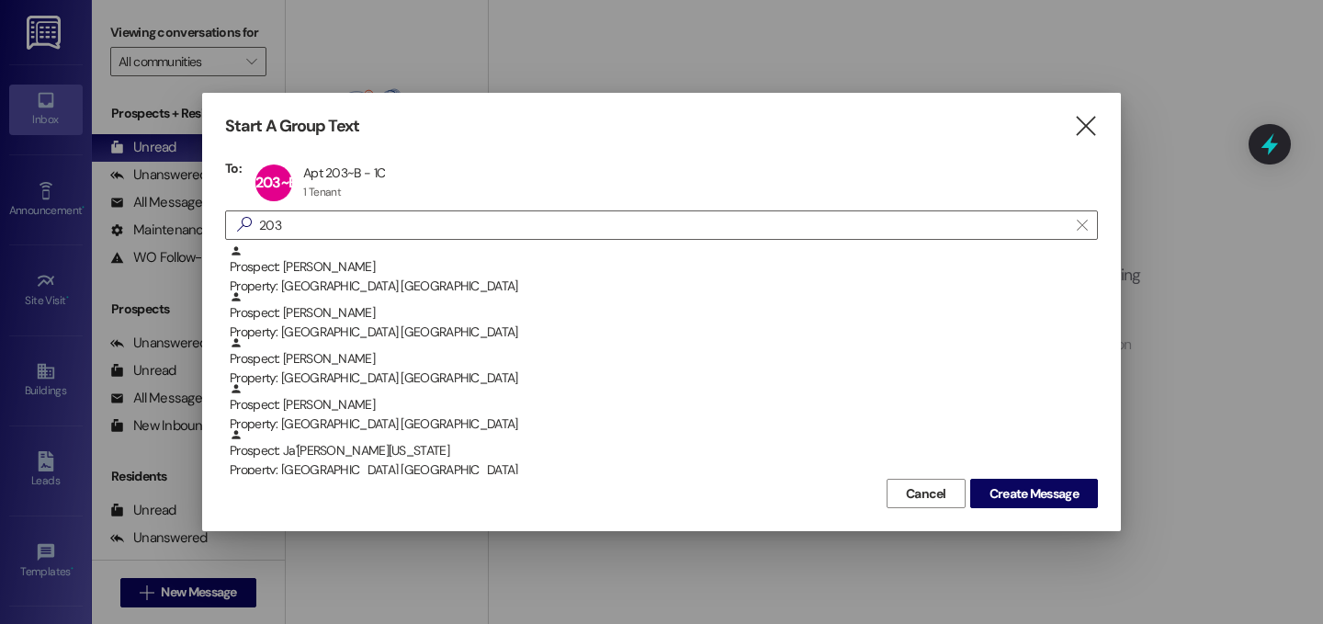
click at [1100, 121] on div "Start A Group Text  To: 203~B Apt 203~B - 1C Apt 203~B - 1C 1 Tenant 1 Tenant …" at bounding box center [661, 312] width 919 height 438
click at [1084, 117] on icon "" at bounding box center [1085, 126] width 25 height 19
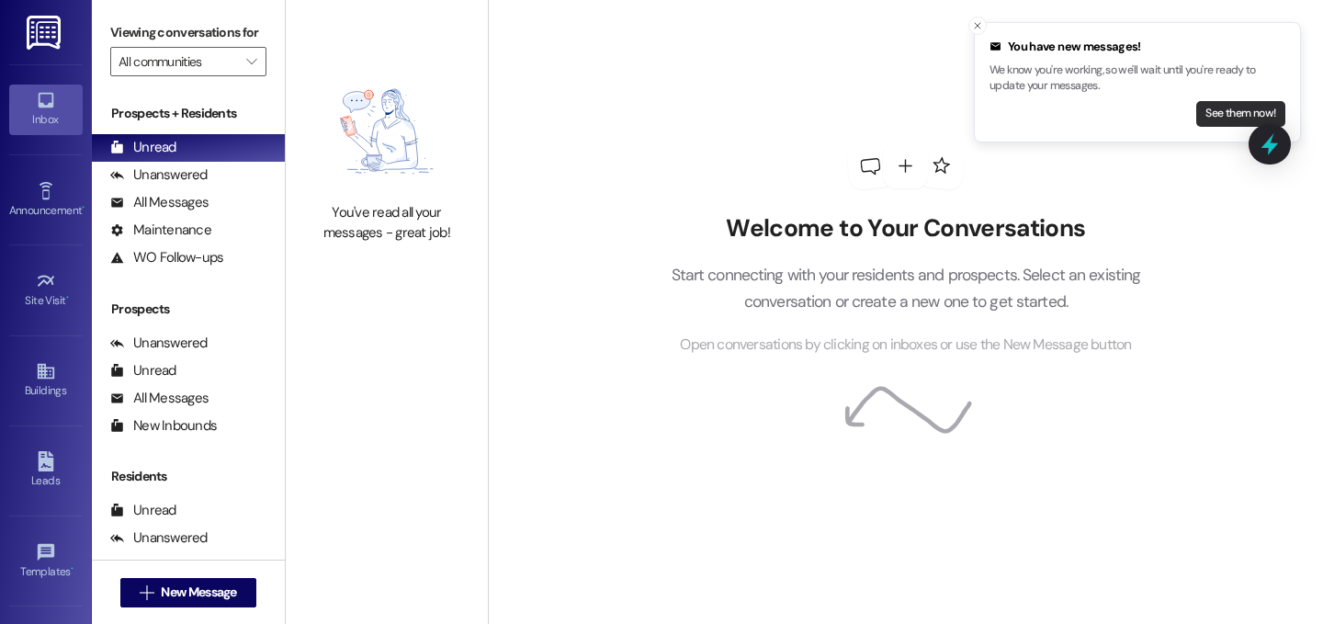
click at [1221, 110] on button "See them now!" at bounding box center [1240, 114] width 89 height 26
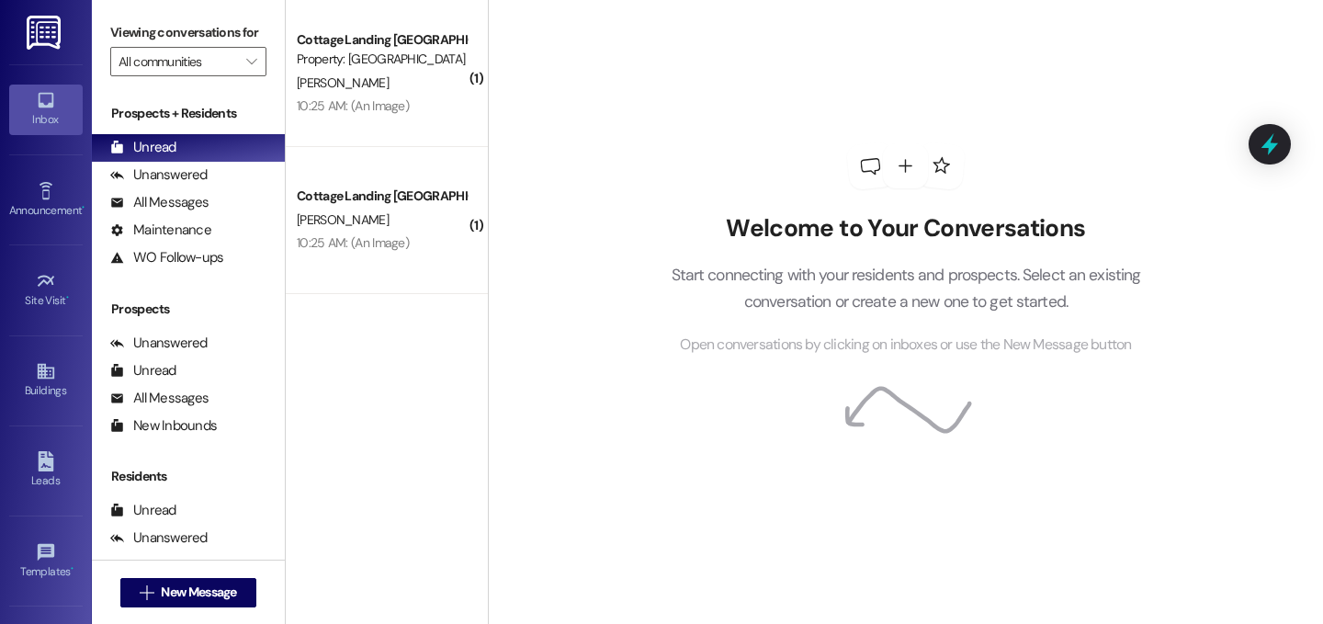
click at [341, 119] on div "Cottage Landing [GEOGRAPHIC_DATA] Prospect Property: [GEOGRAPHIC_DATA] [GEOGRAP…" at bounding box center [387, 73] width 202 height 147
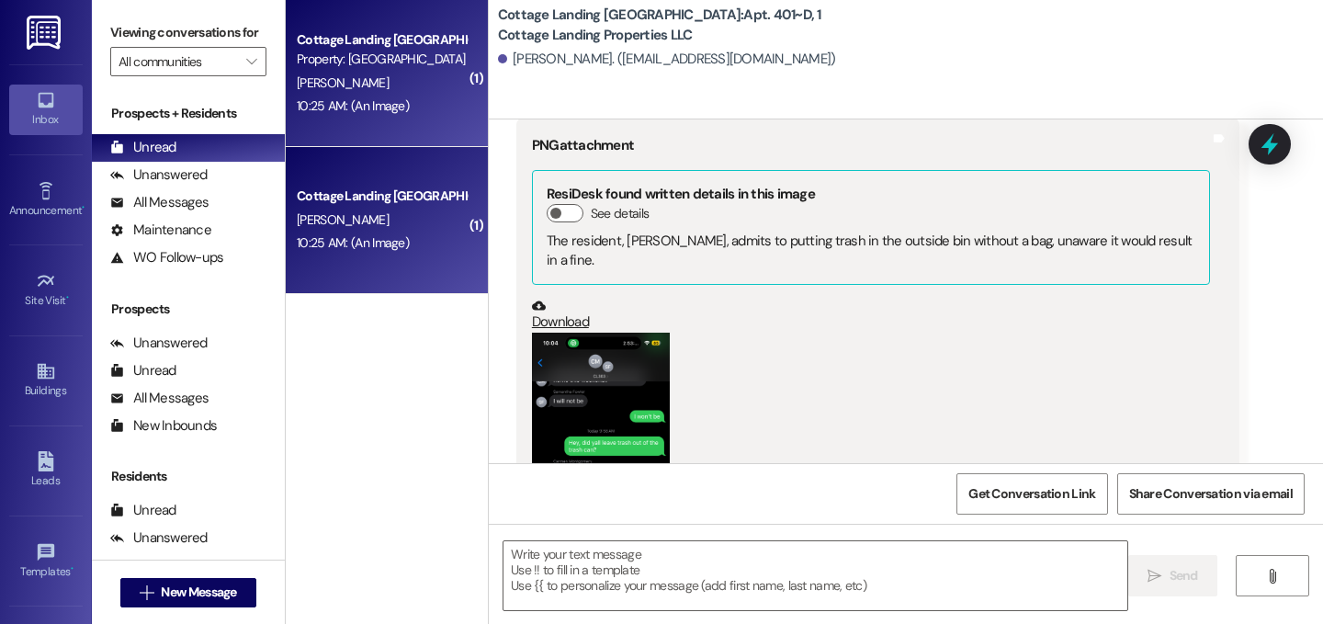
scroll to position [29278, 0]
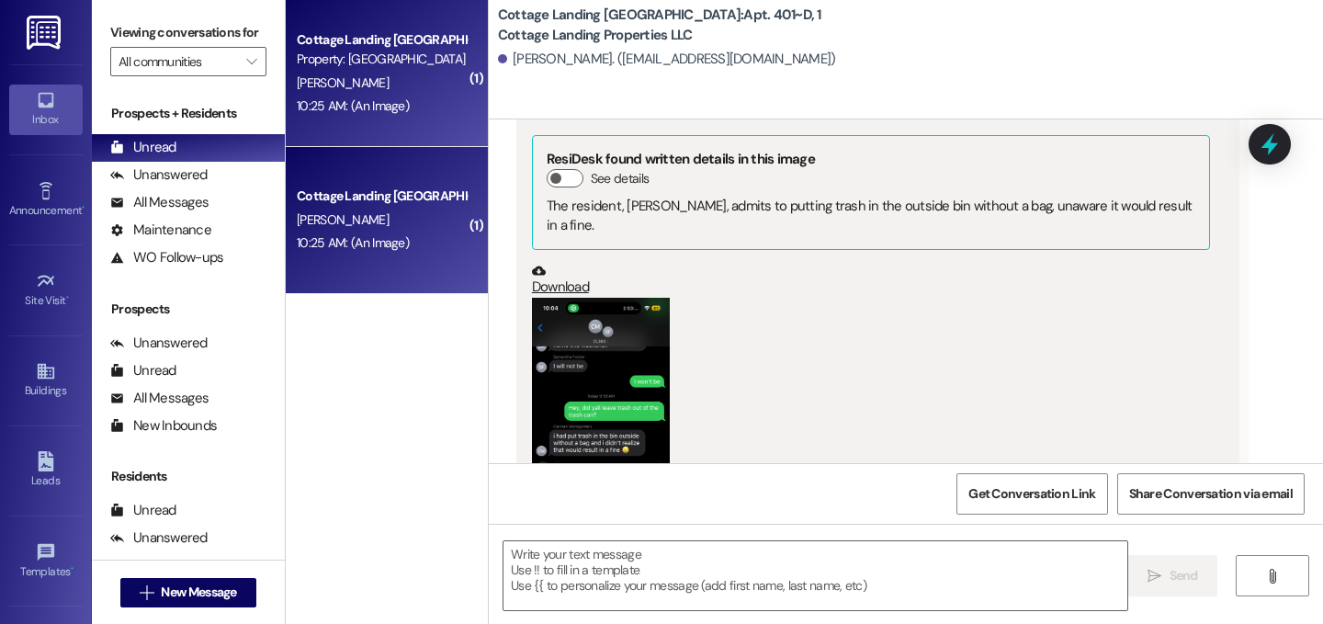
click at [592, 298] on button "Zoom image" at bounding box center [601, 447] width 138 height 299
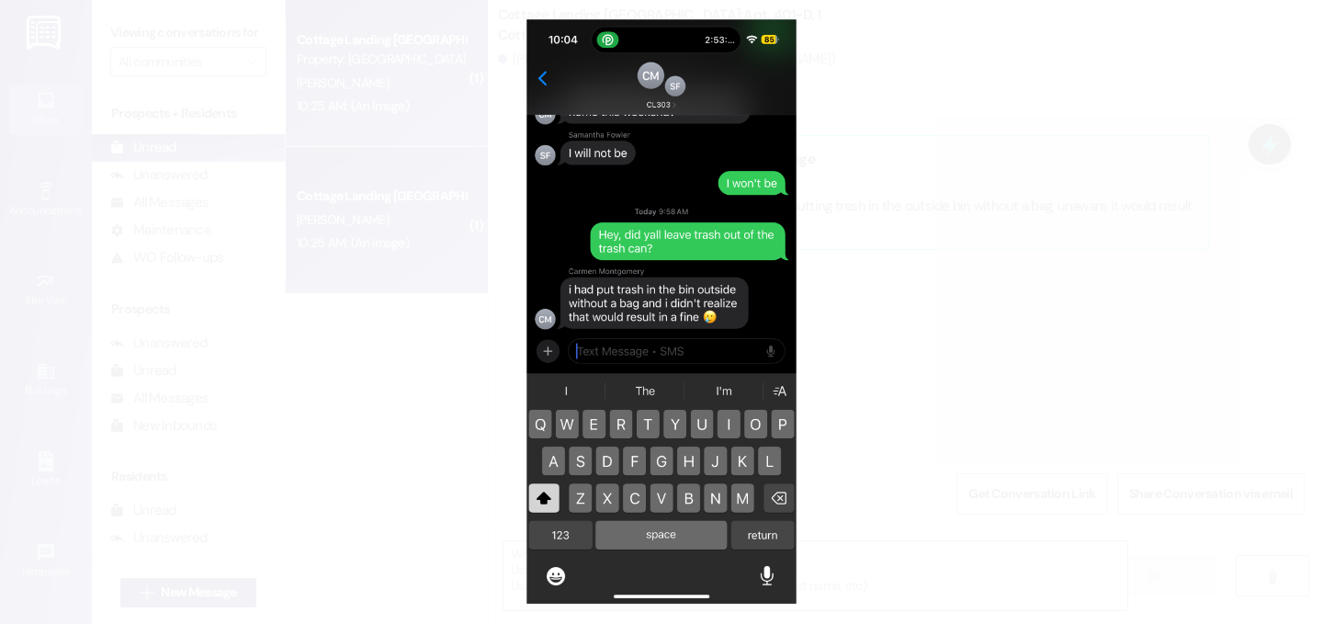
click at [691, 260] on button "Unzoom image" at bounding box center [661, 312] width 1323 height 624
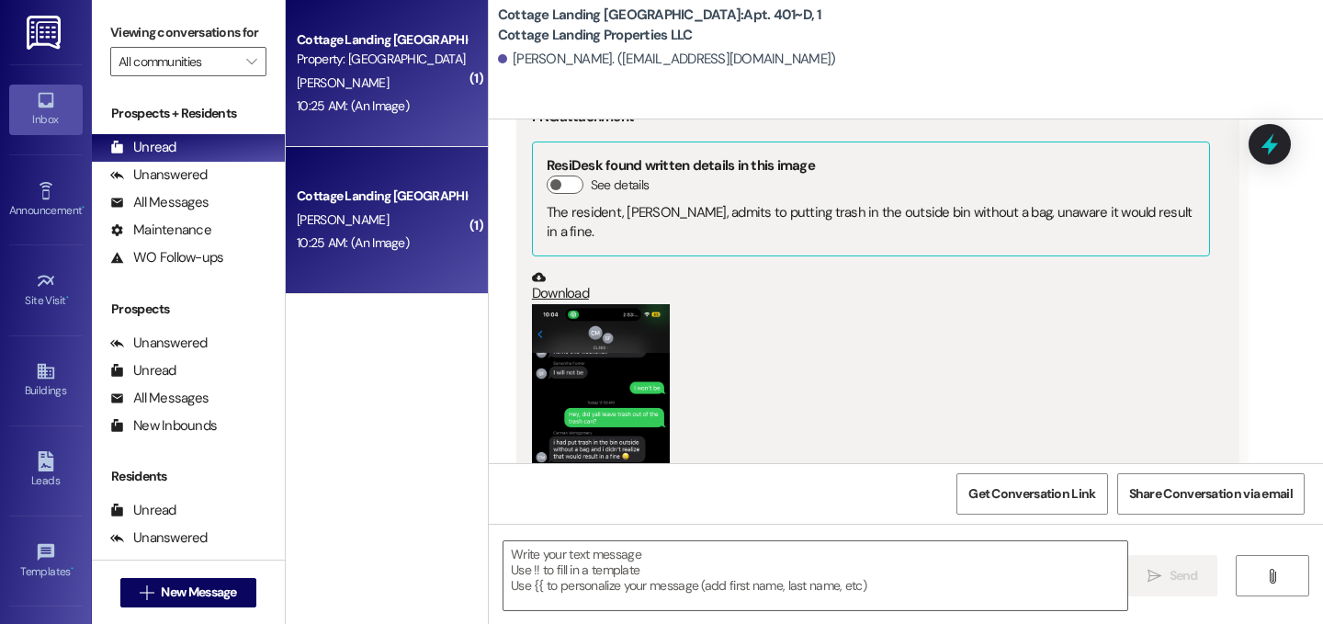
scroll to position [29366, 0]
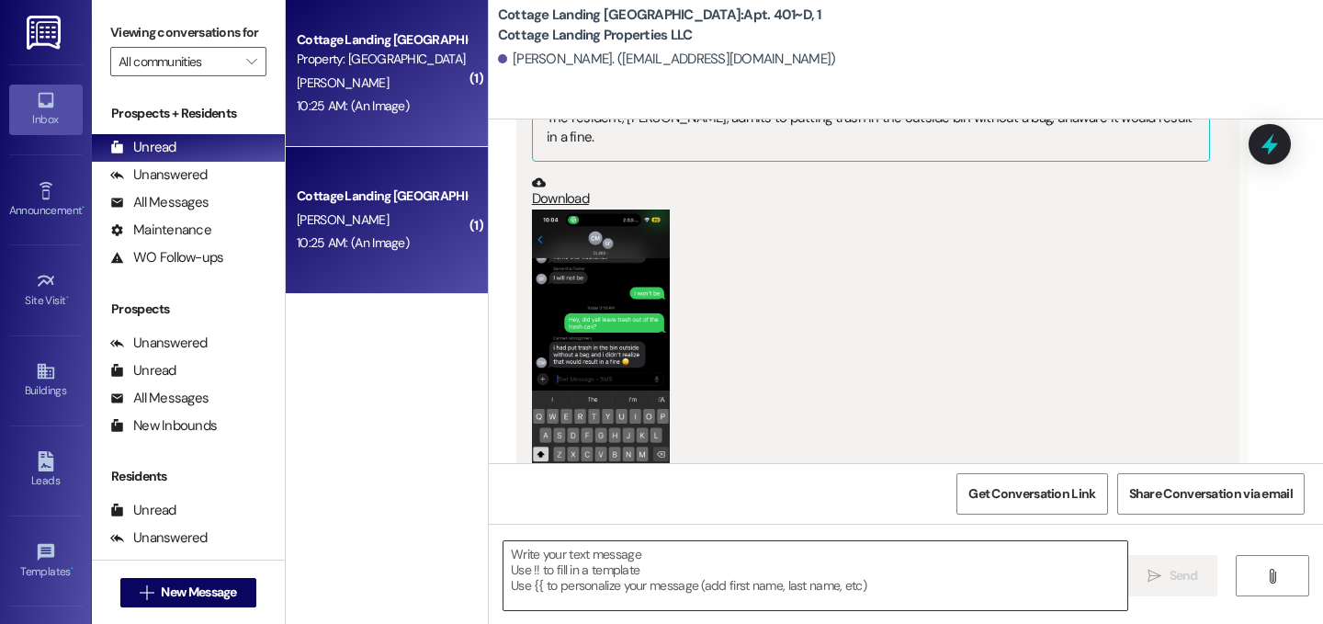
click at [639, 593] on textarea at bounding box center [815, 575] width 624 height 69
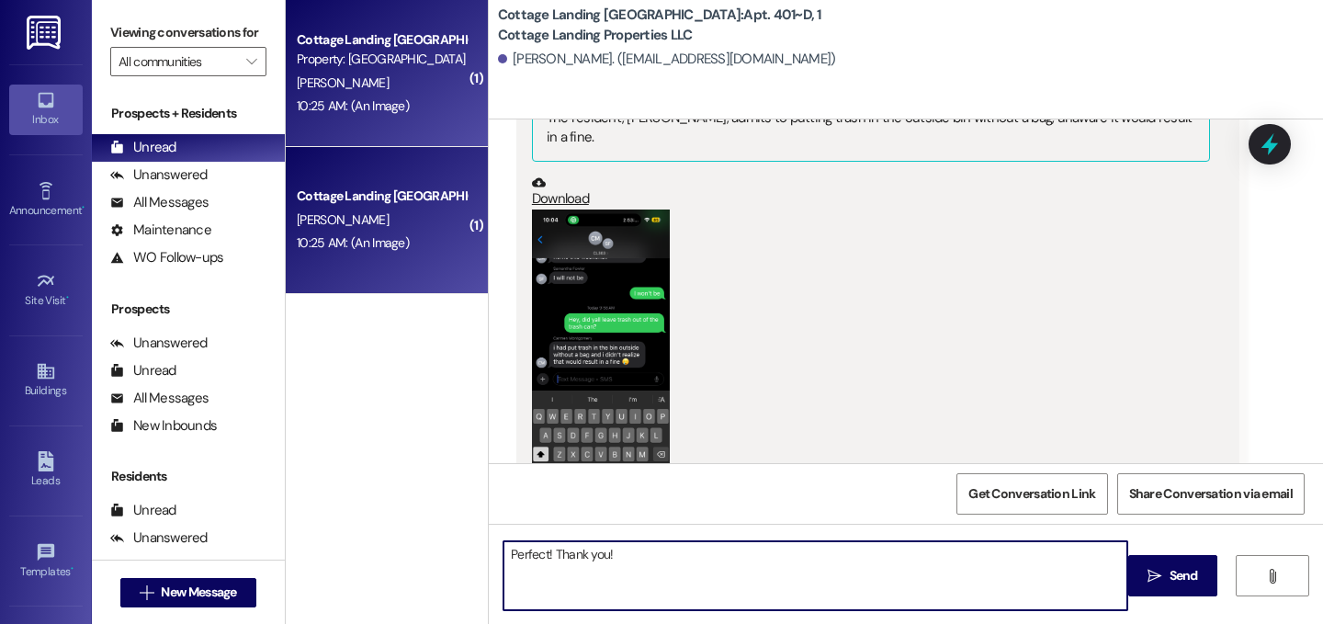
type textarea "Perfect! Thank you!"
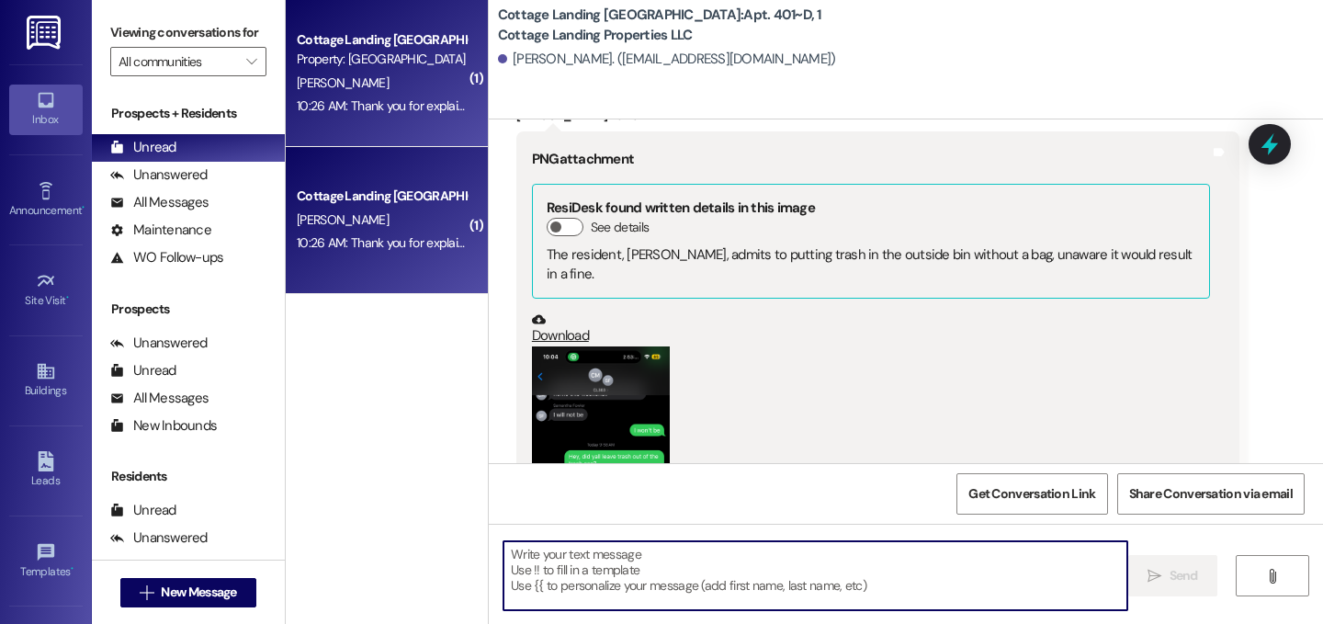
scroll to position [29198, 0]
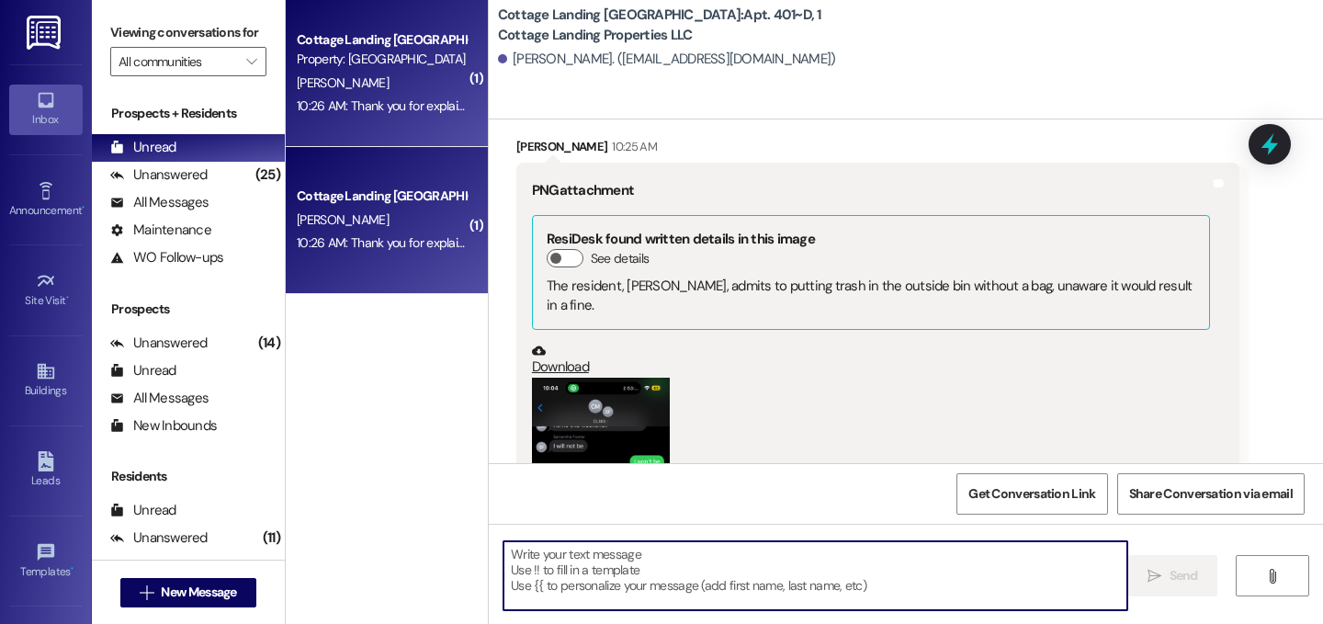
click at [597, 378] on button "Zoom image" at bounding box center [601, 527] width 138 height 299
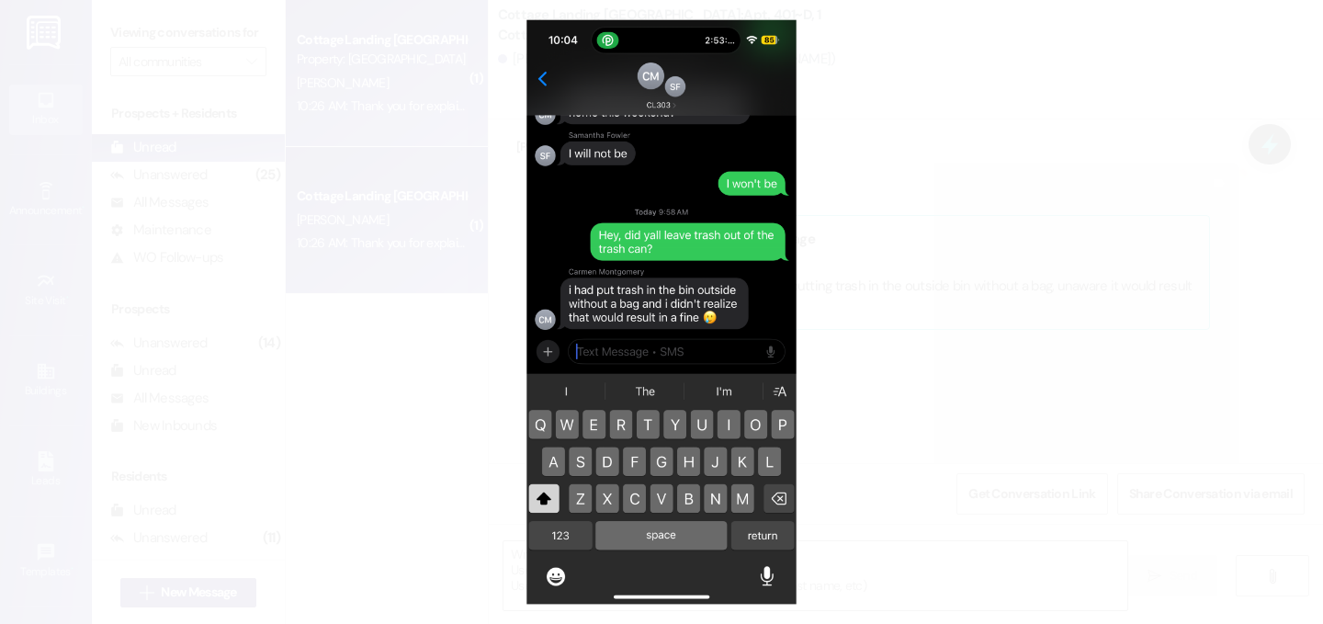
click at [714, 240] on button "Unzoom image" at bounding box center [661, 312] width 1323 height 624
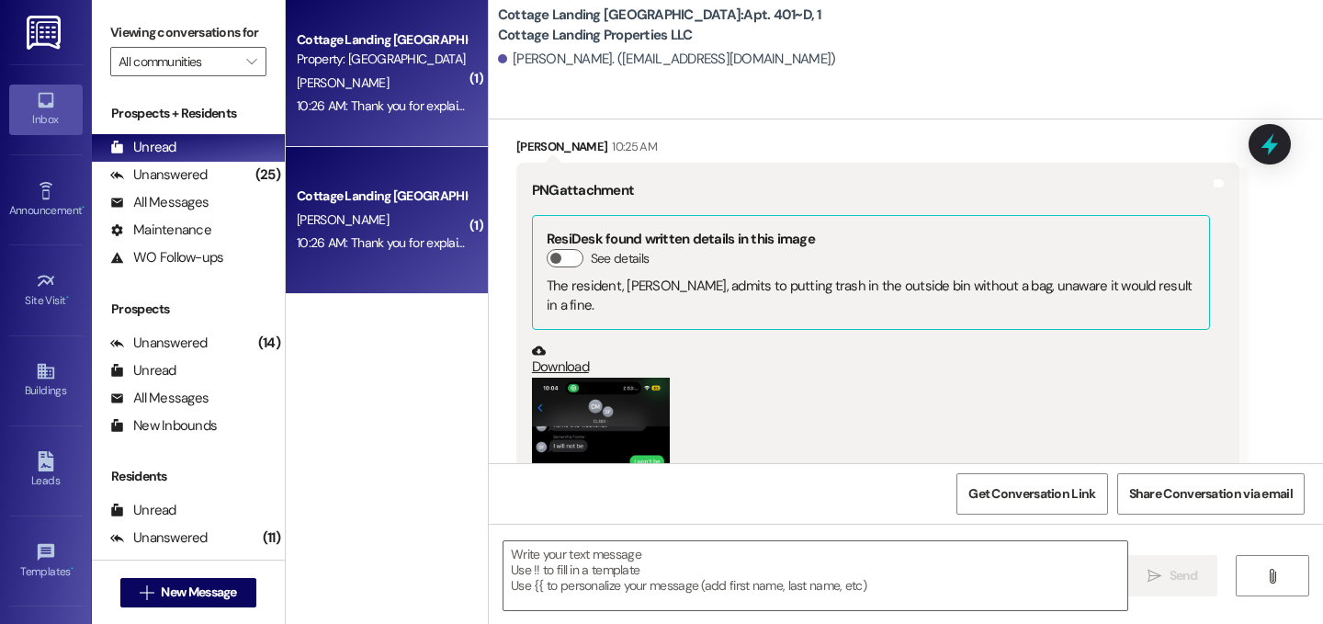
scroll to position [29622, 0]
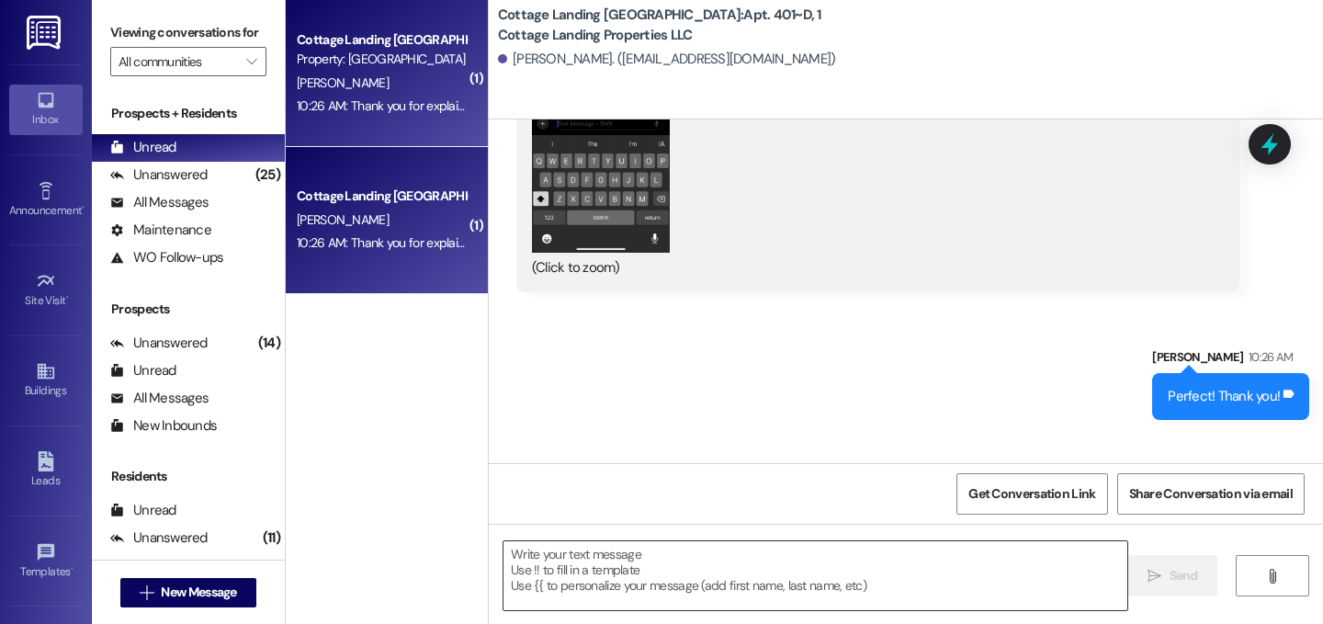
click at [645, 554] on textarea at bounding box center [815, 575] width 624 height 69
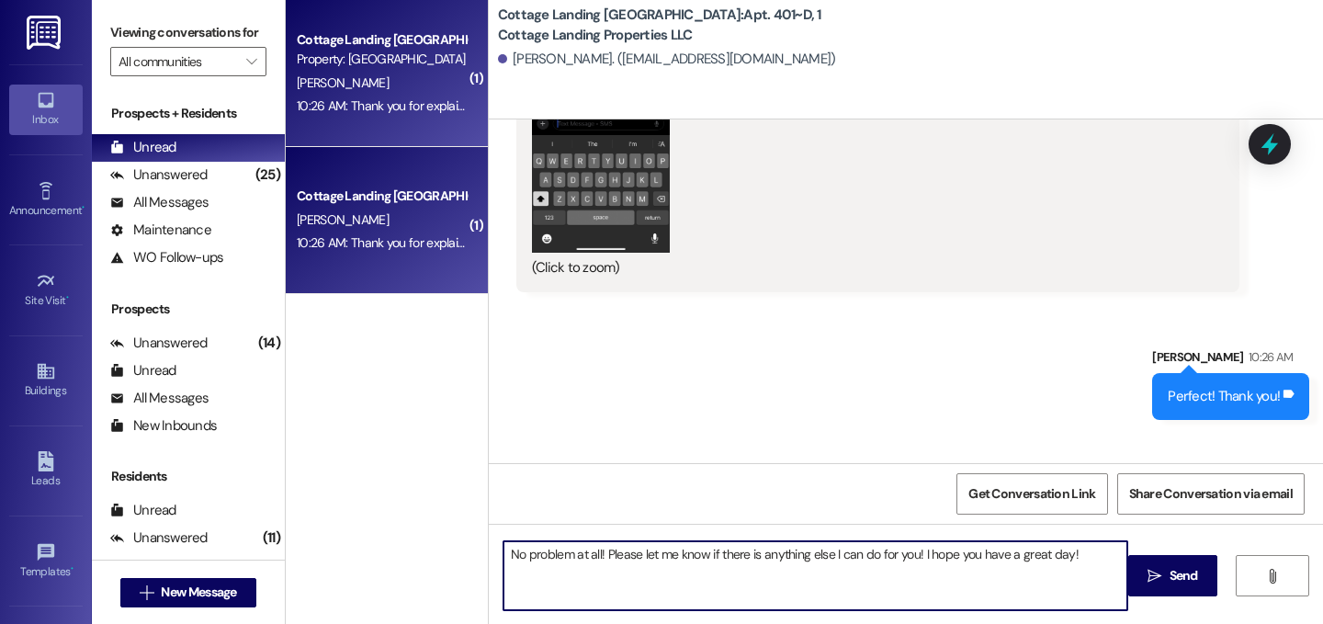
type textarea "No problem at all! Please let me know if there is anything else I can do for yo…"
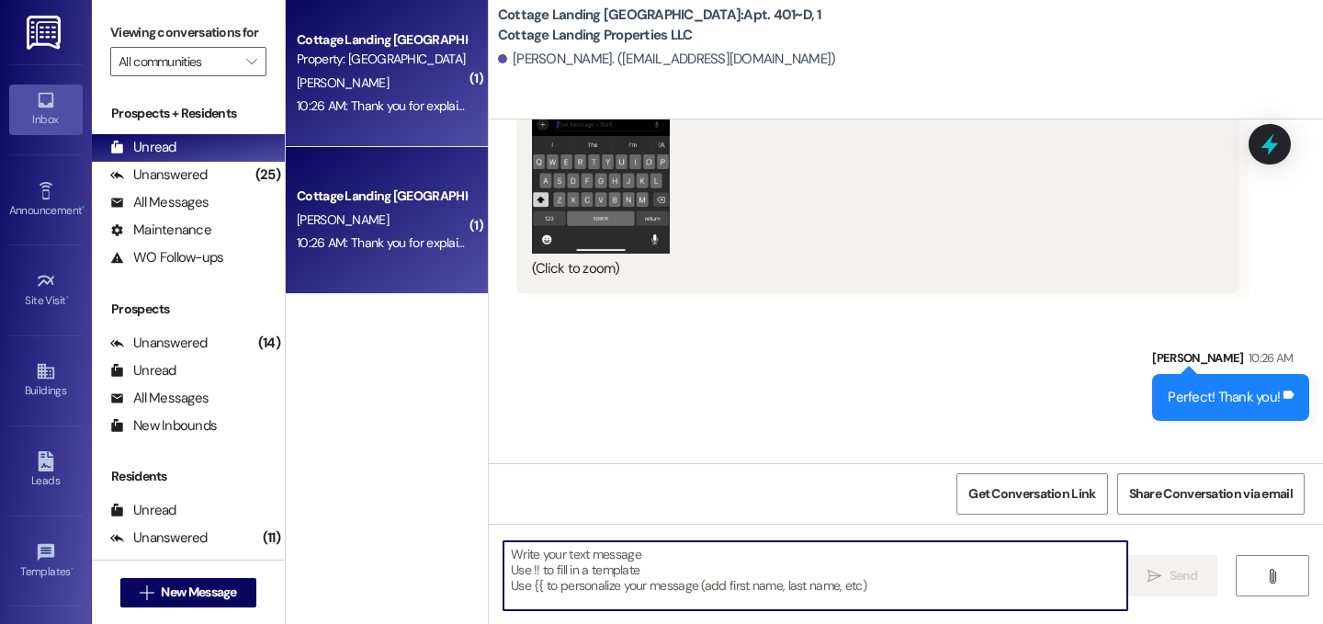
scroll to position [29750, 0]
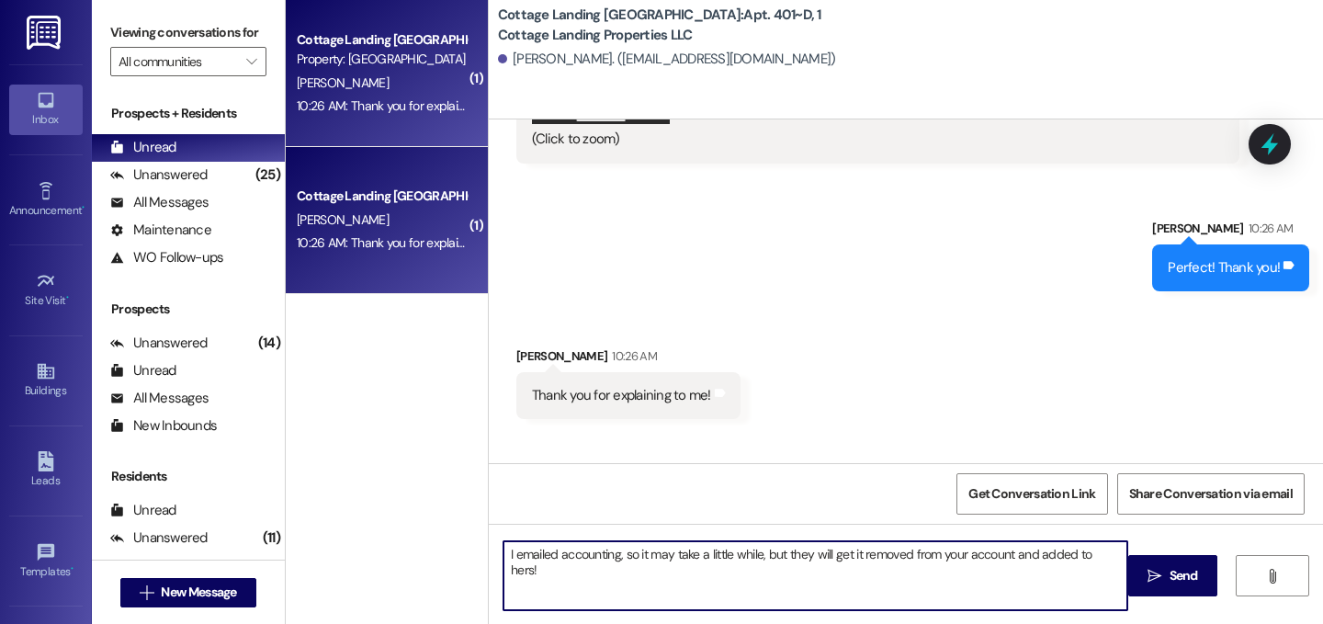
type textarea "I emailed accounting, so it may take a little while, but they will get it remov…"
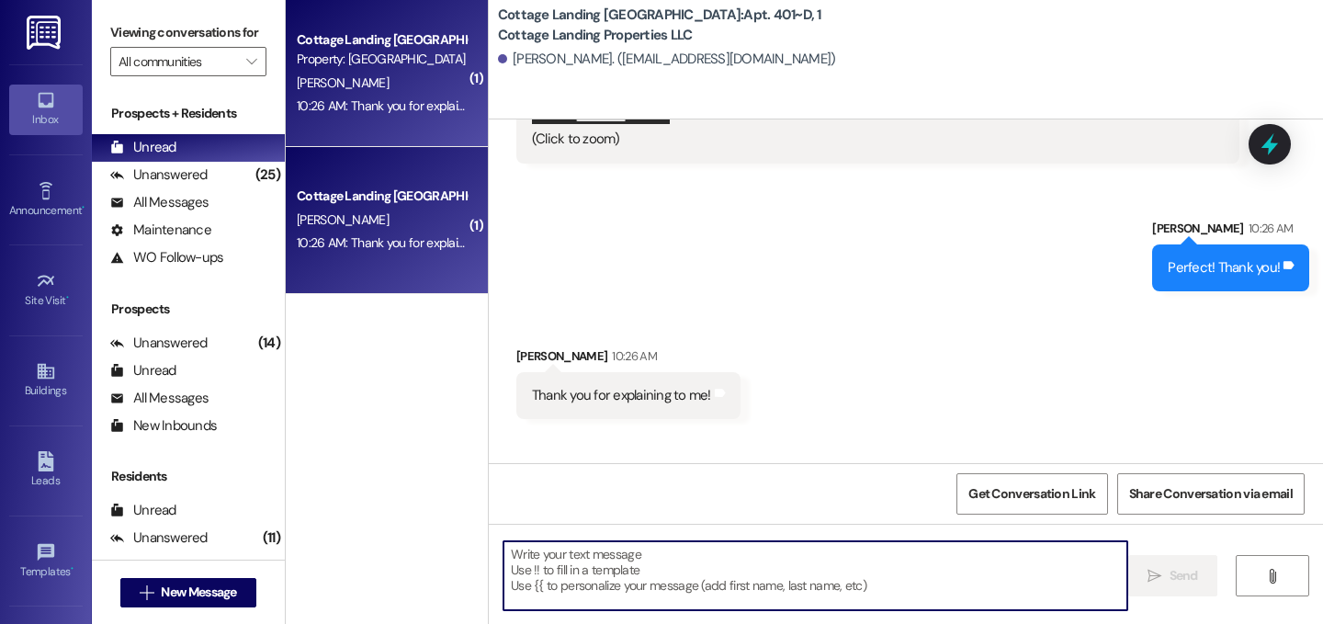
scroll to position [29621, 0]
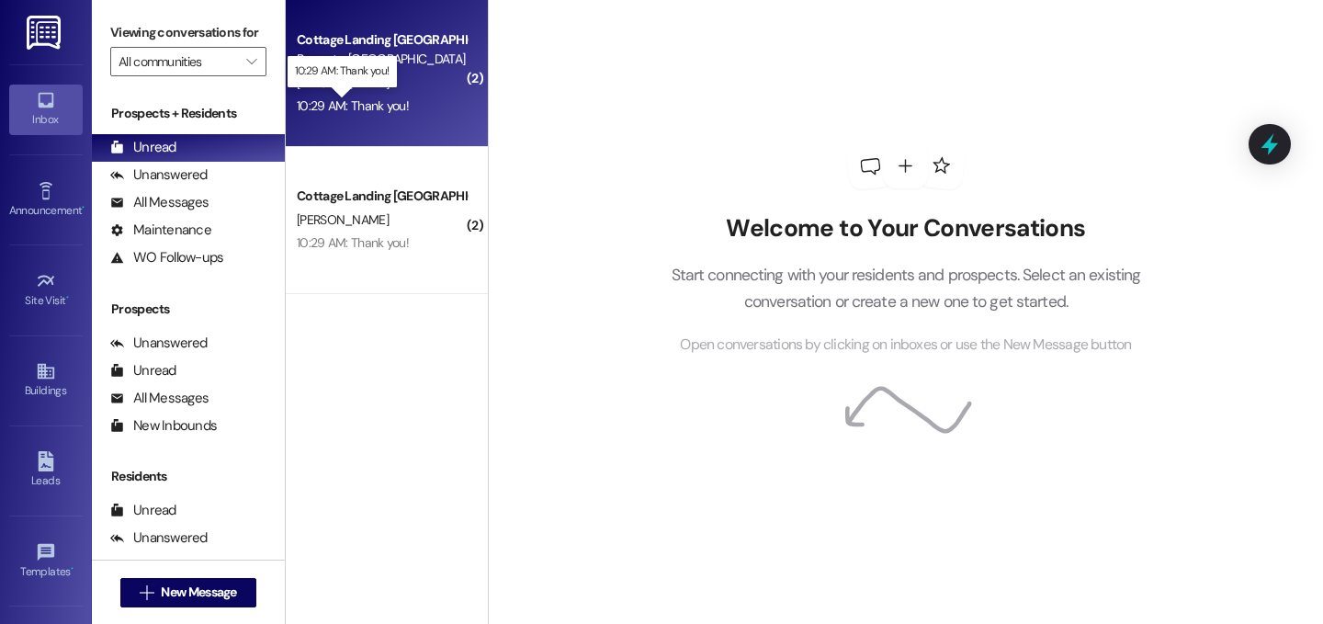
click at [376, 111] on div "10:29 AM: Thank you! 10:29 AM: Thank you!" at bounding box center [353, 105] width 112 height 17
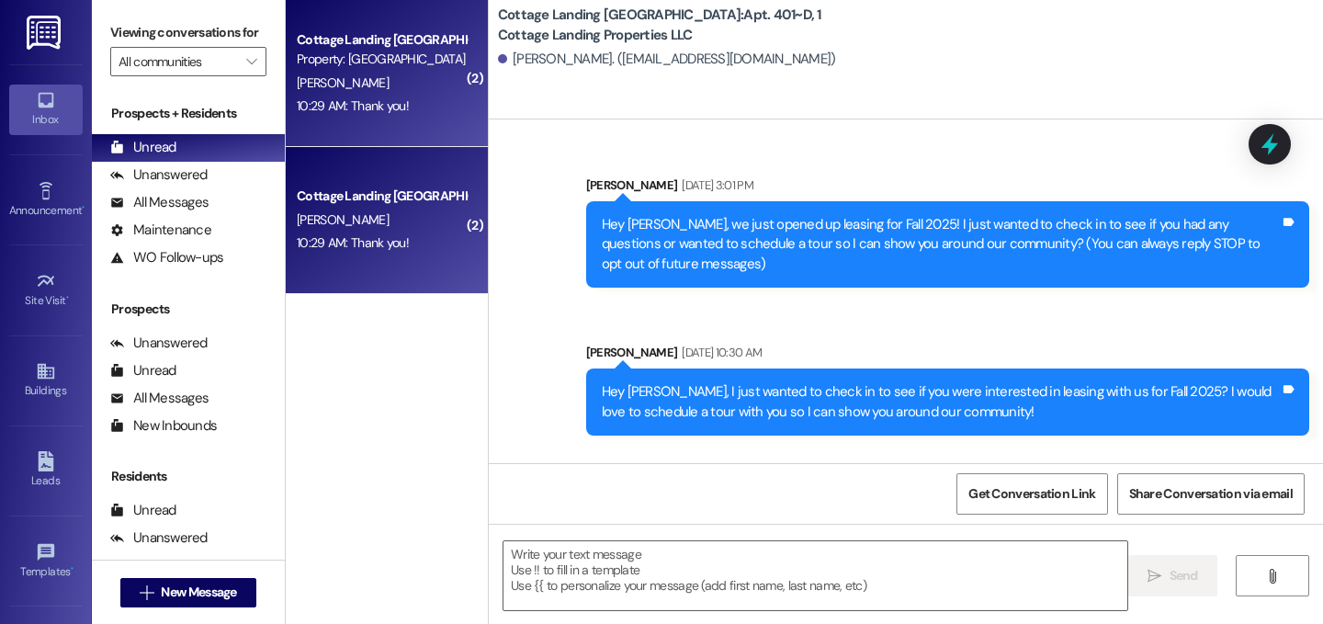
scroll to position [30034, 0]
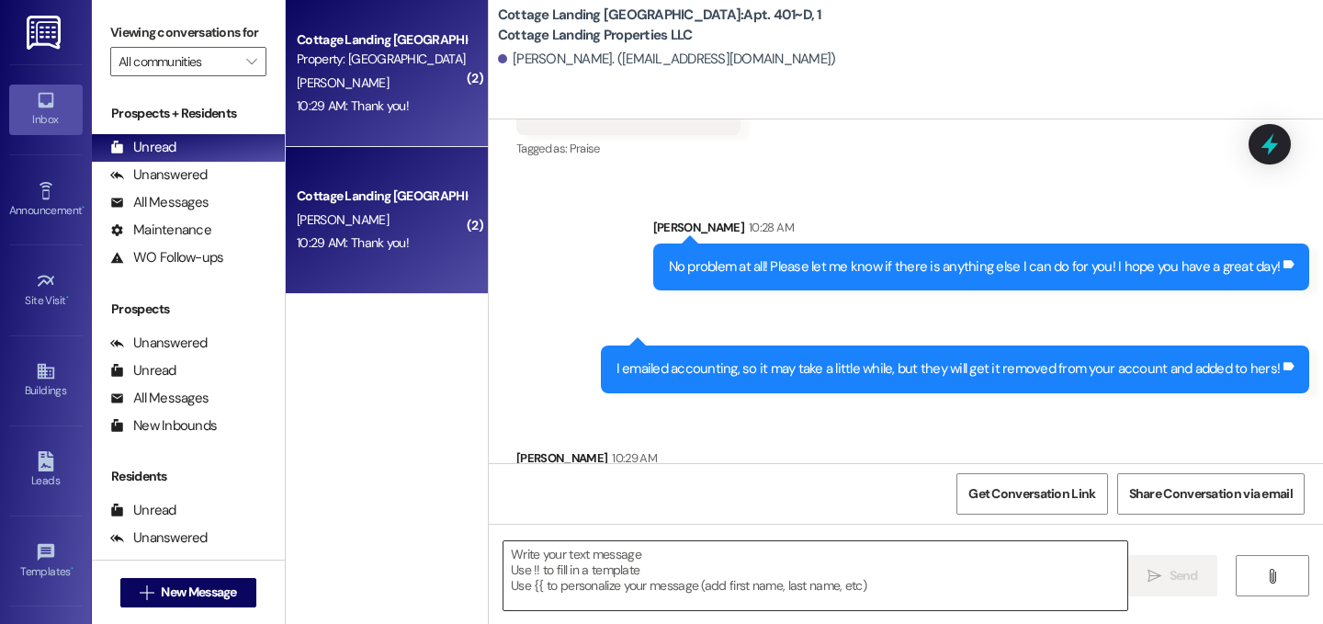
click at [725, 563] on textarea at bounding box center [815, 575] width 624 height 69
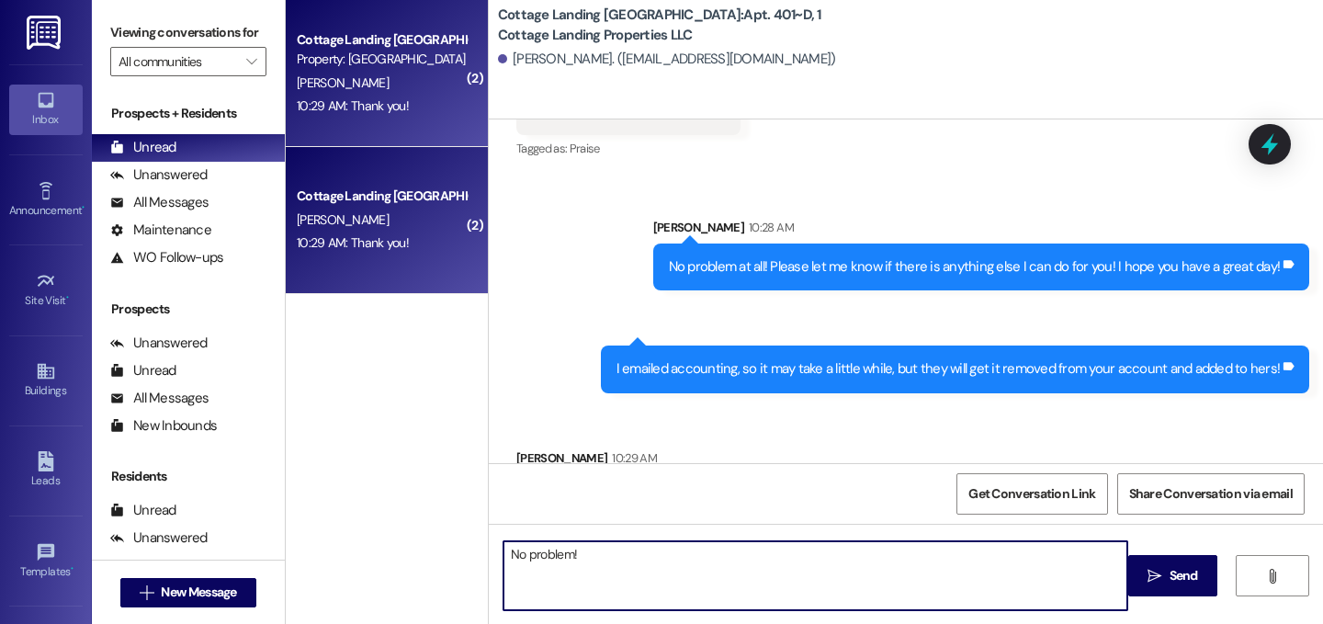
type textarea "No problem!"
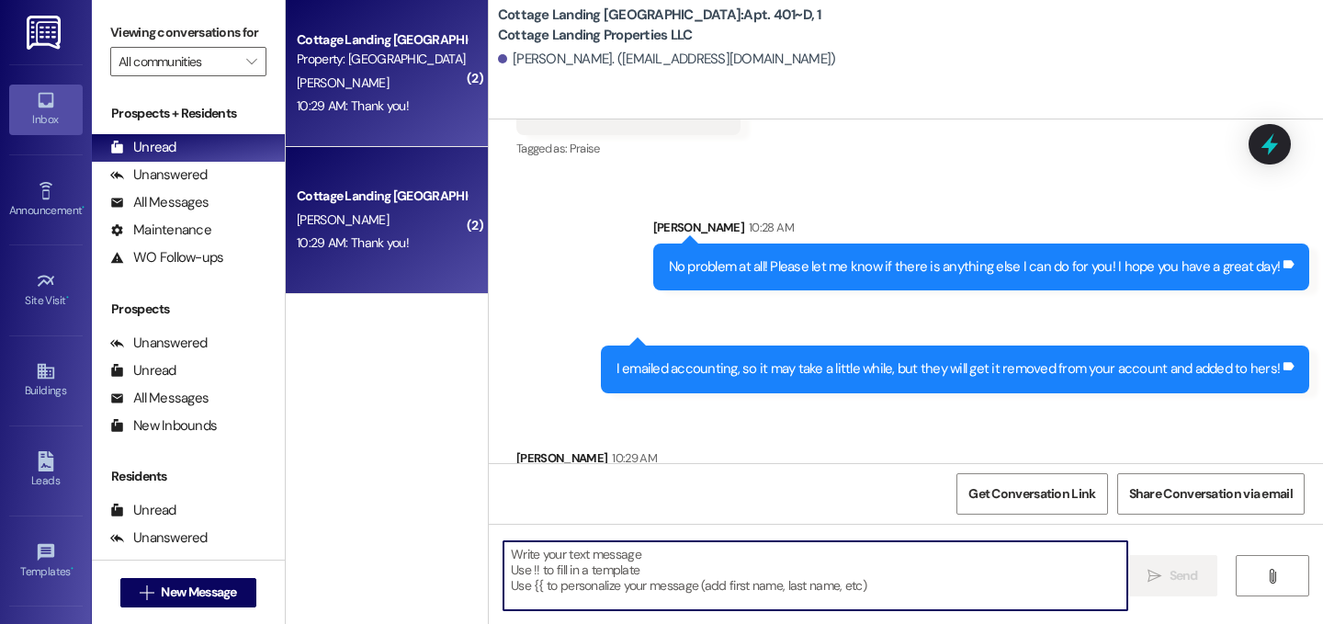
scroll to position [30033, 0]
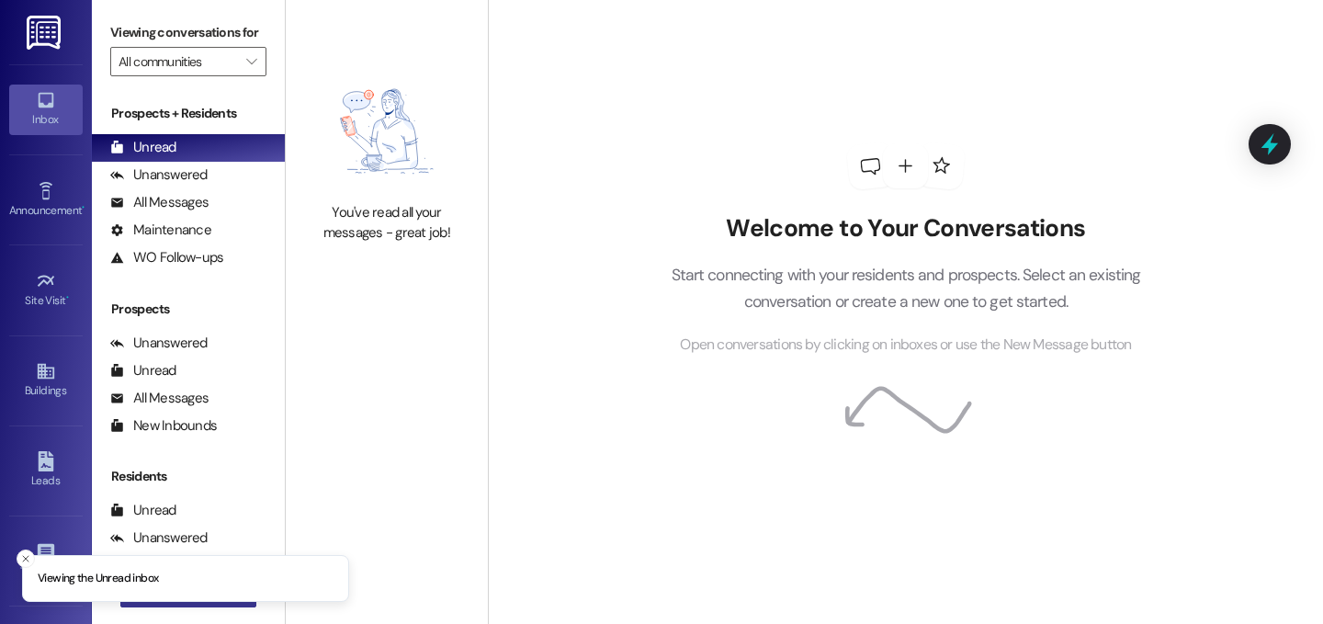
click at [197, 602] on button " New Message" at bounding box center [188, 592] width 136 height 29
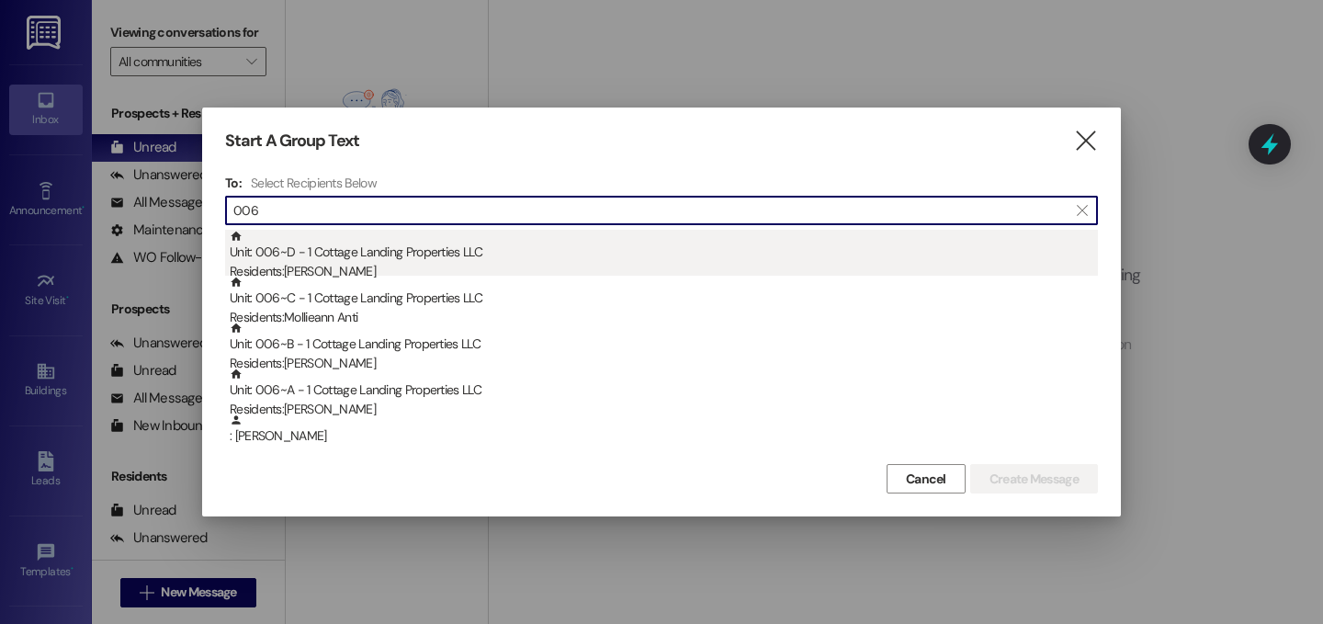
type input "006"
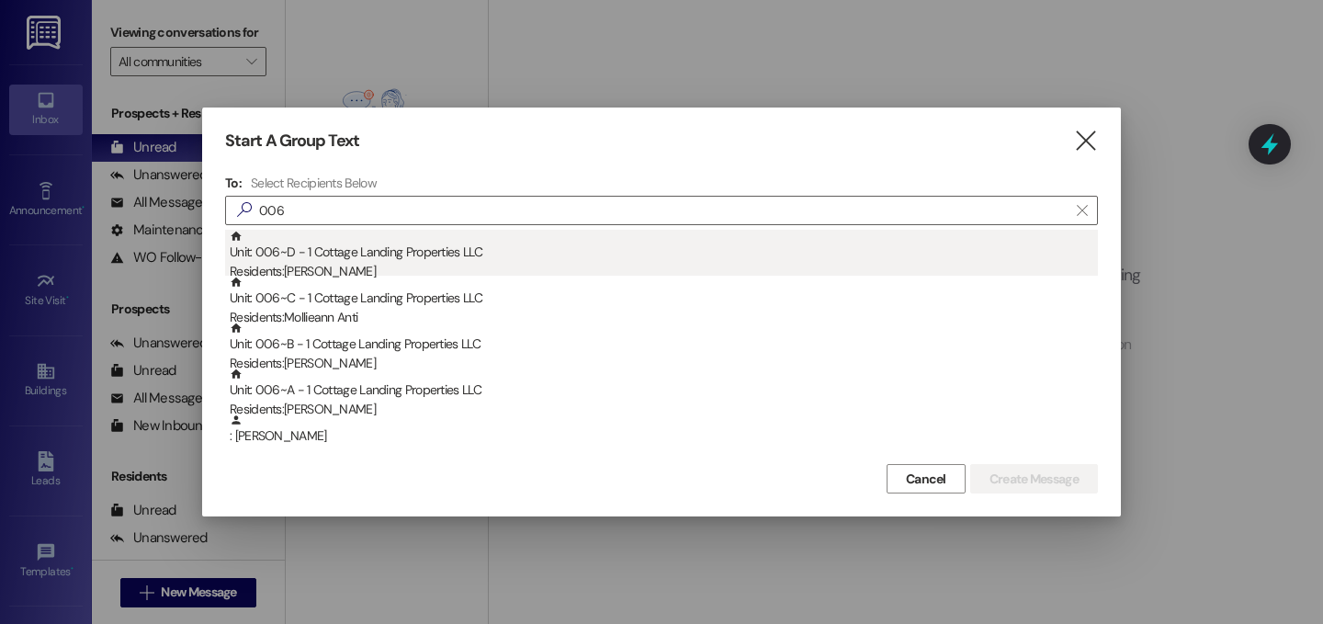
click at [429, 250] on div "Unit: 006~D - 1 Cottage Landing Properties LLC Residents: [PERSON_NAME]" at bounding box center [664, 256] width 868 height 52
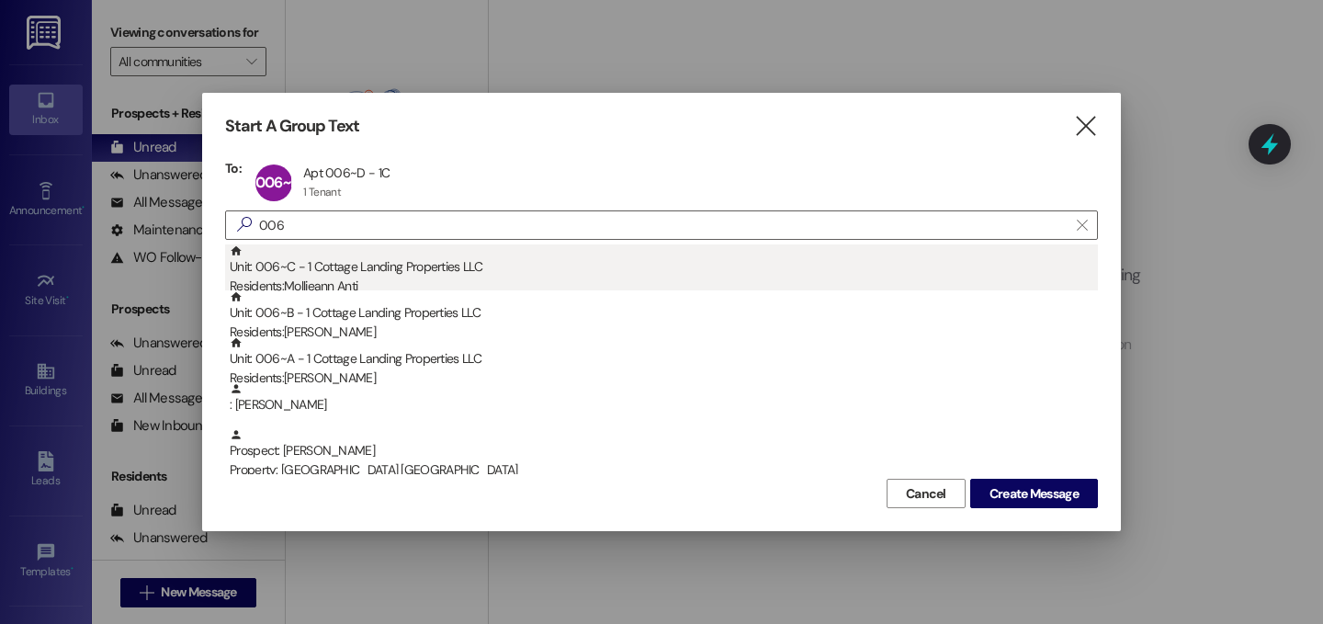
click at [388, 280] on div "Residents: Mollieann Anti" at bounding box center [664, 286] width 868 height 19
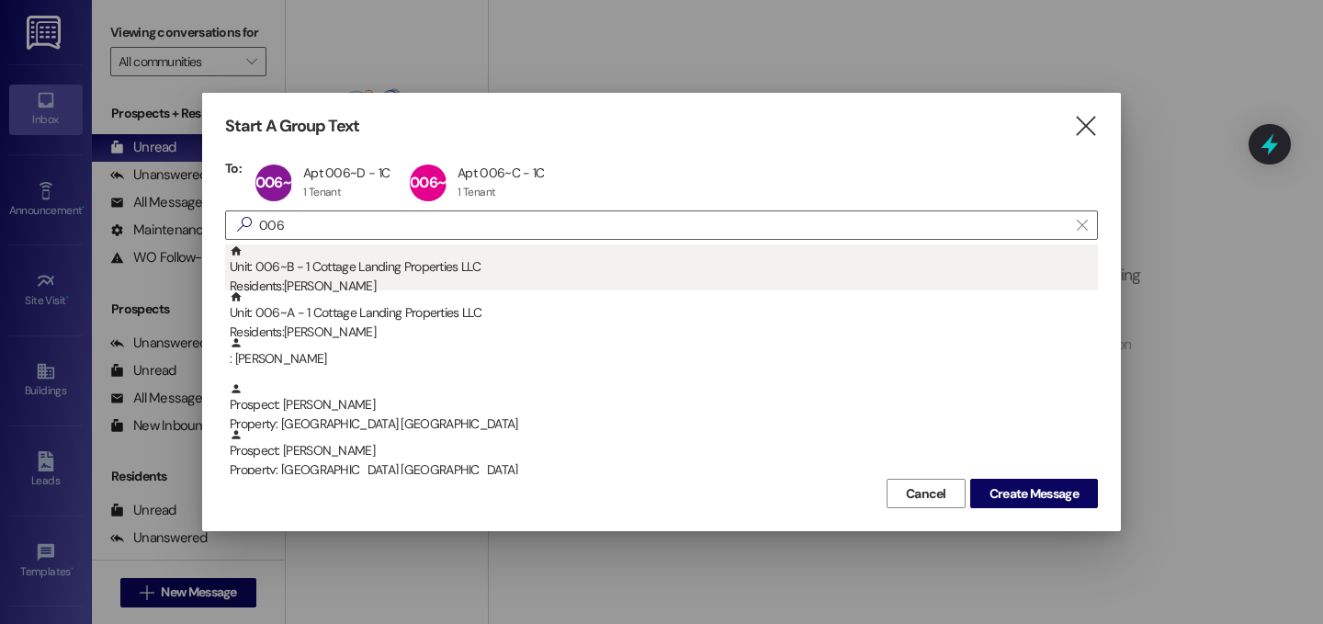
click at [381, 270] on div "Unit: 006~B - 1 Cottage Landing Properties LLC Residents: [PERSON_NAME]" at bounding box center [664, 270] width 868 height 52
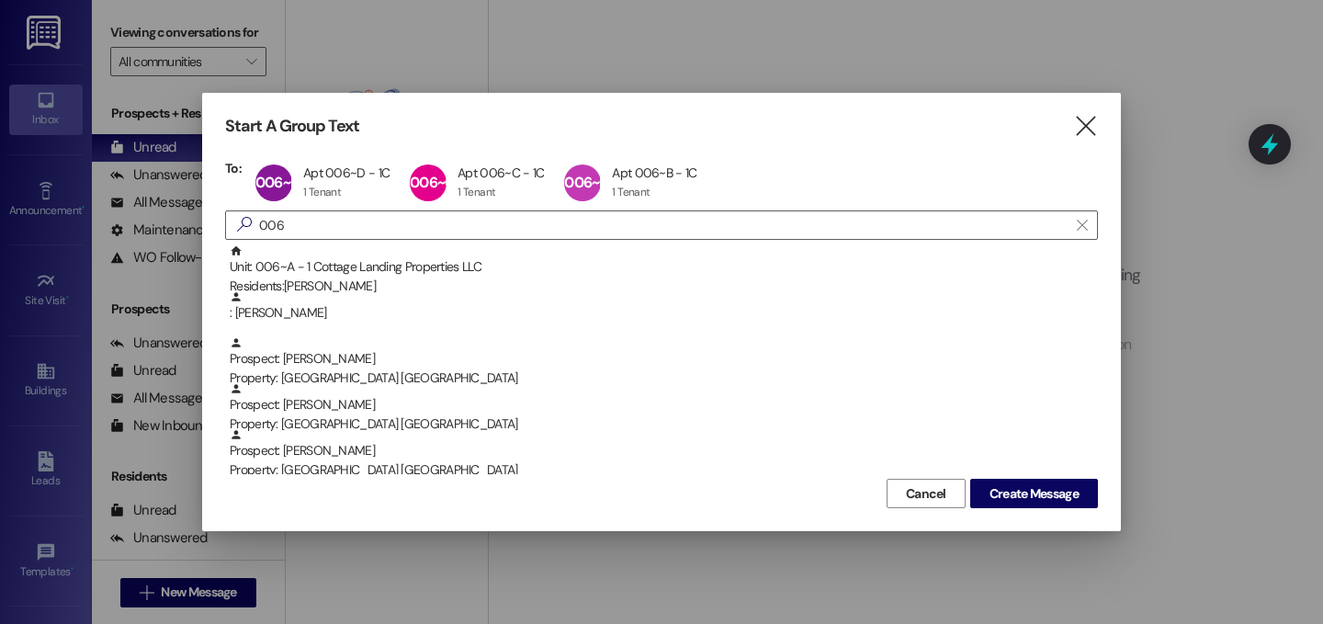
click at [381, 270] on div "Unit: 006~A - 1 Cottage Landing Properties LLC Residents: [PERSON_NAME]" at bounding box center [664, 270] width 868 height 52
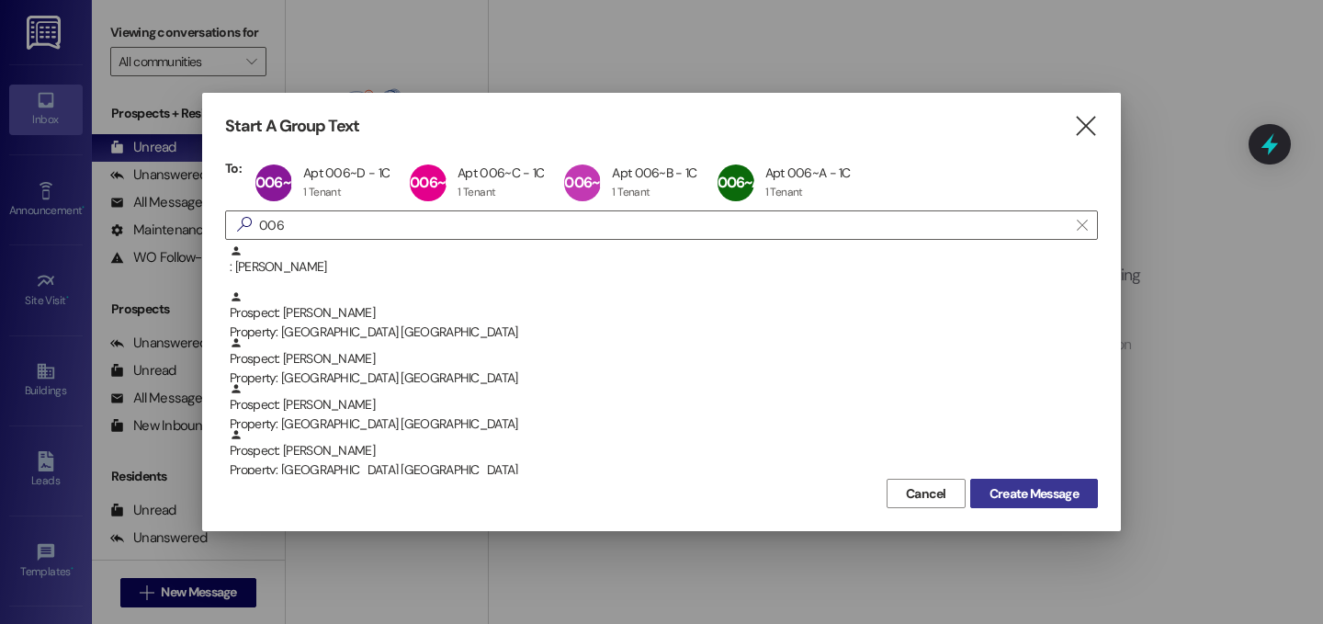
click at [1025, 488] on span "Create Message" at bounding box center [1033, 493] width 89 height 19
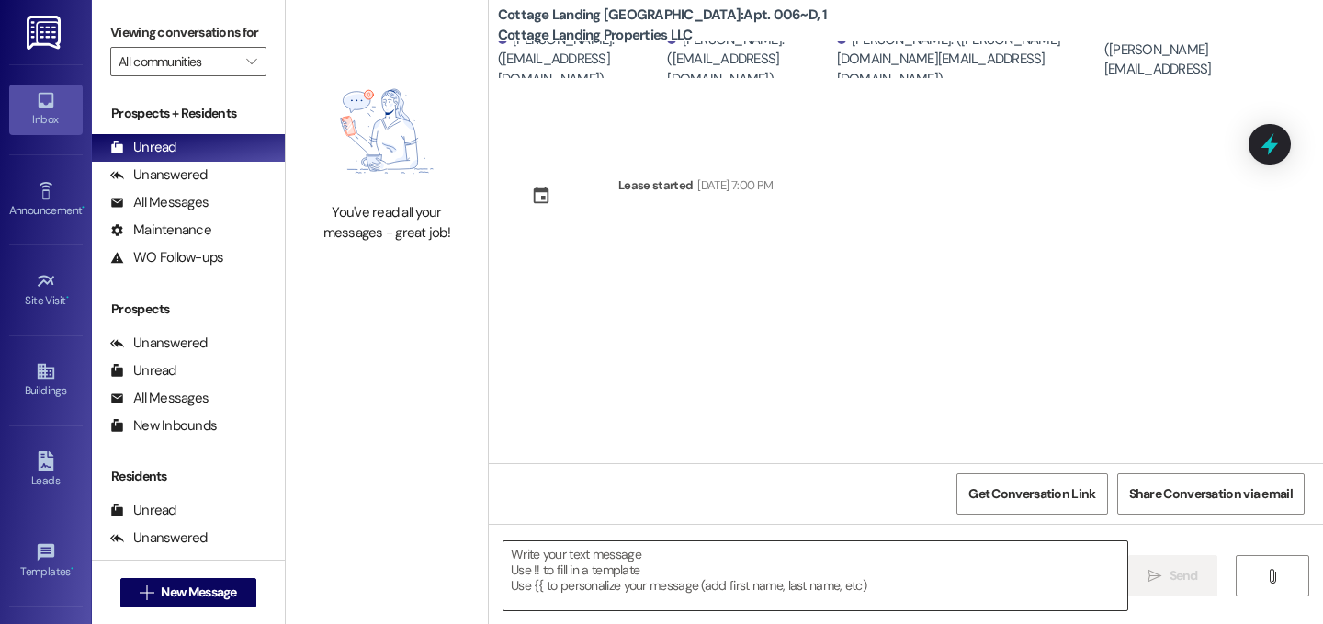
click at [678, 598] on textarea at bounding box center [815, 575] width 624 height 69
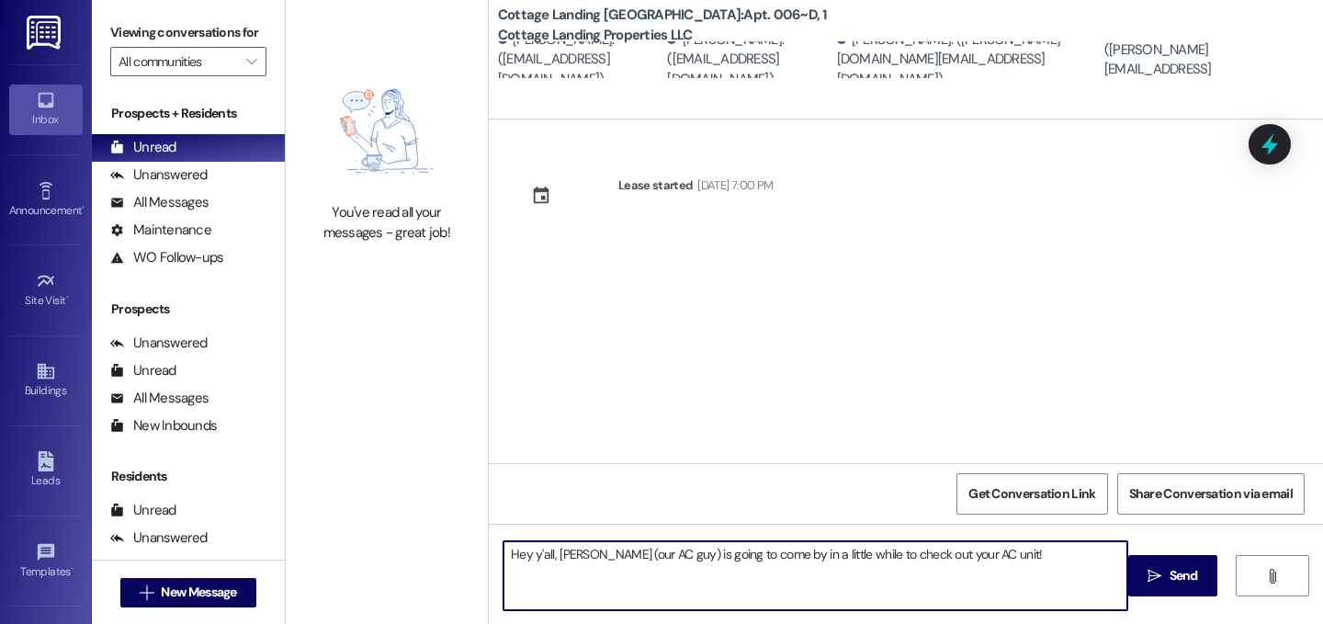
type textarea "Hey y'all, [PERSON_NAME] (our AC guy) is going to come by in a little while to …"
